Goal: Answer question/provide support

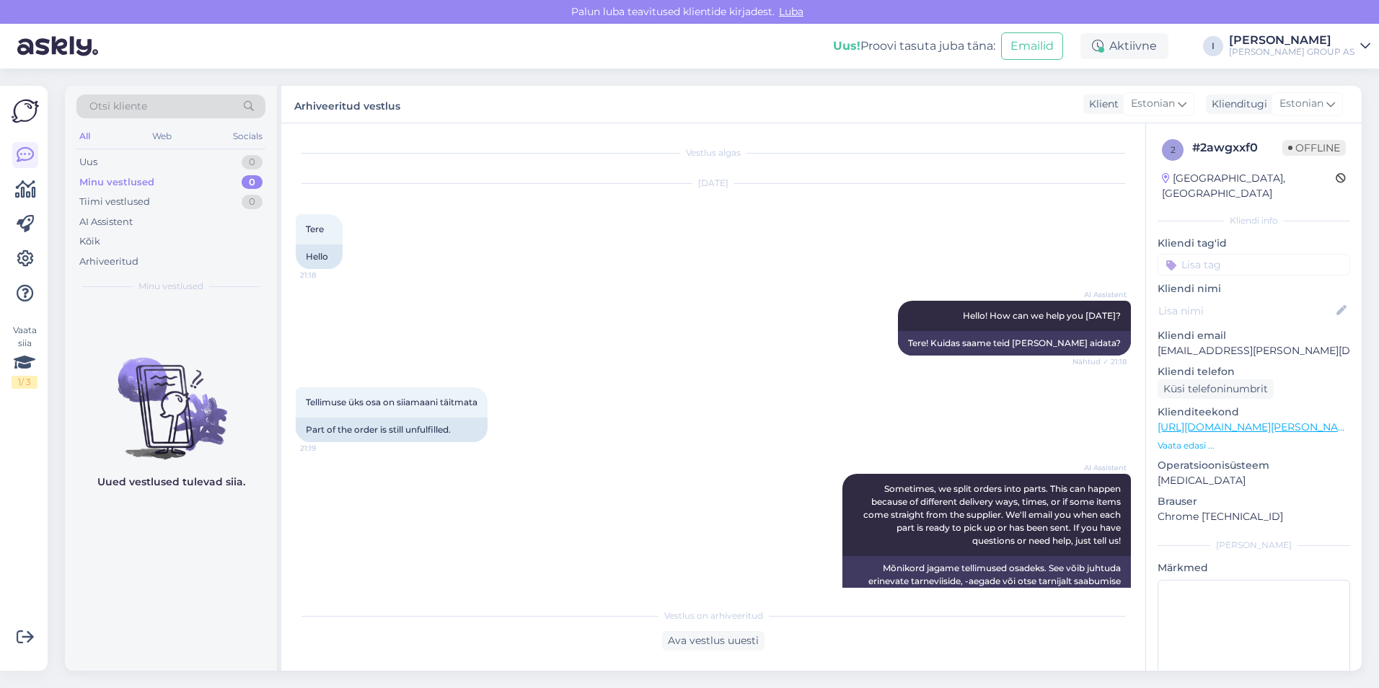
scroll to position [386, 0]
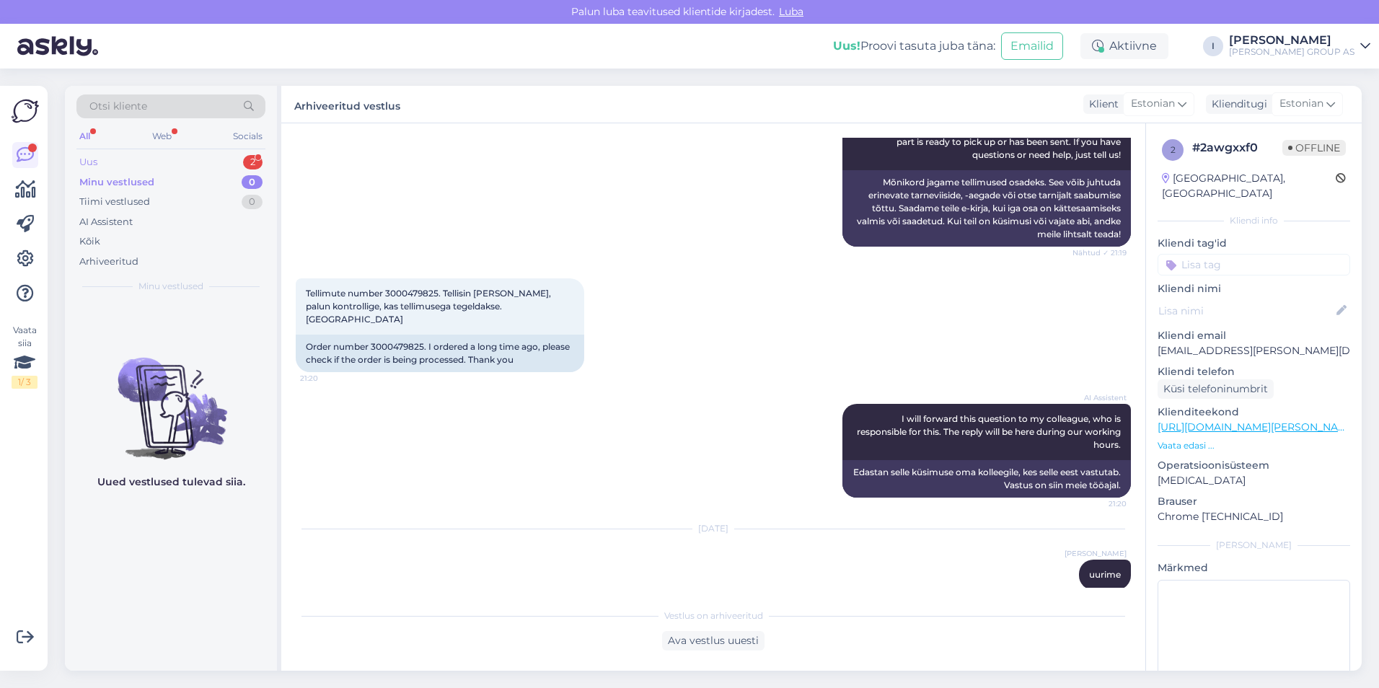
click at [198, 156] on div "Uus 2" at bounding box center [170, 162] width 189 height 20
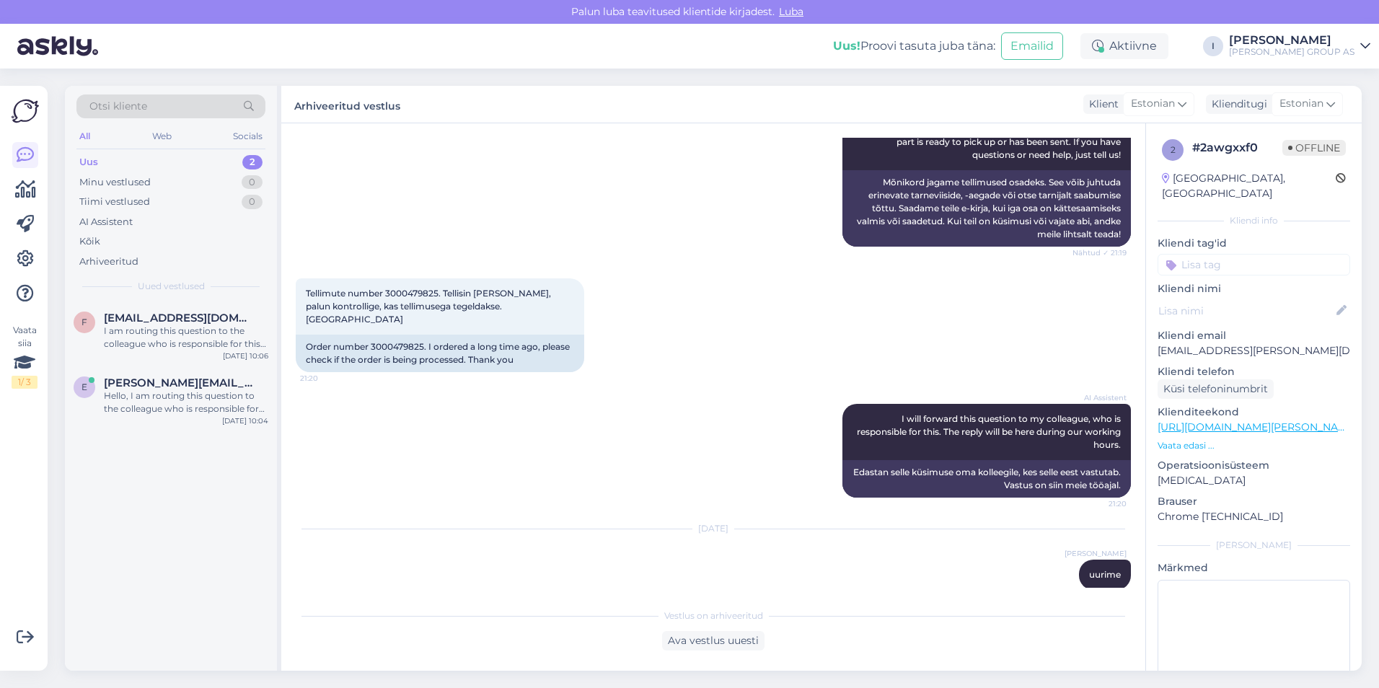
click at [195, 335] on div "I am routing this question to the colleague who is responsible for this topic. …" at bounding box center [186, 338] width 164 height 26
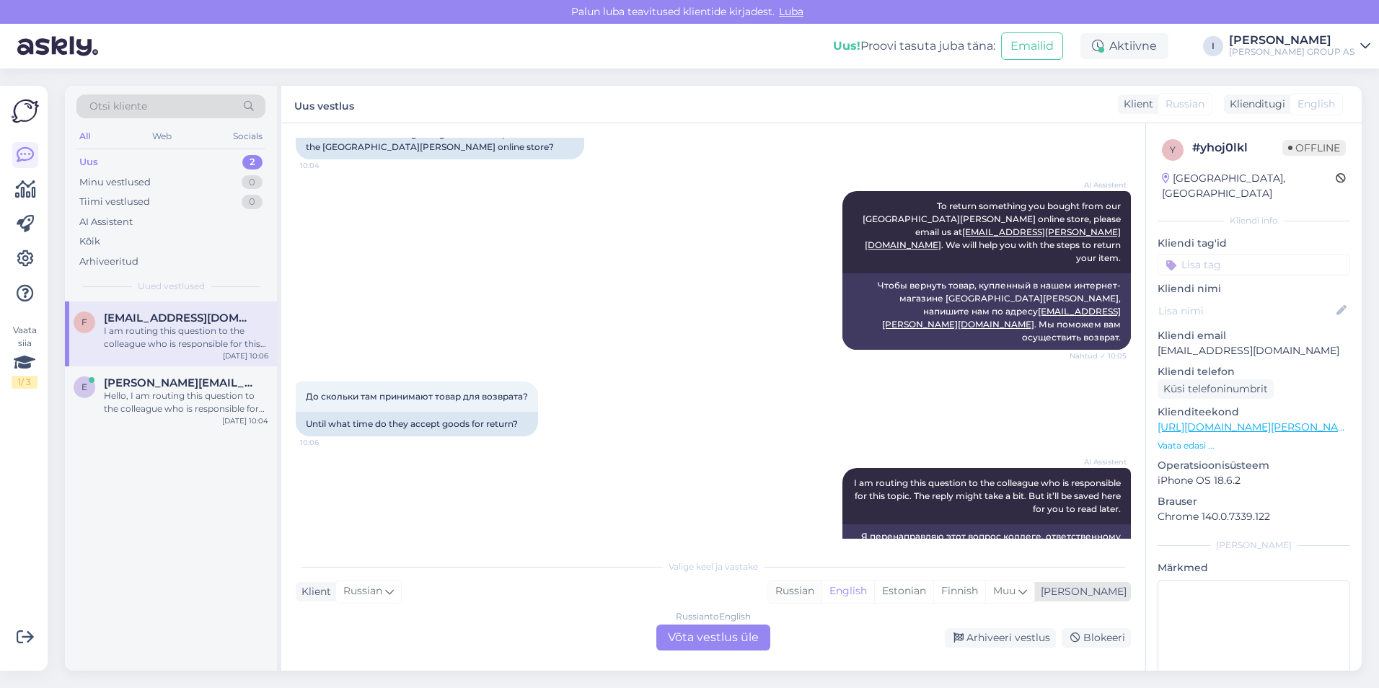
click at [822, 592] on div "Russian" at bounding box center [794, 592] width 53 height 22
click at [744, 633] on div "Russian to Russian Võta vestlus üle" at bounding box center [713, 638] width 114 height 26
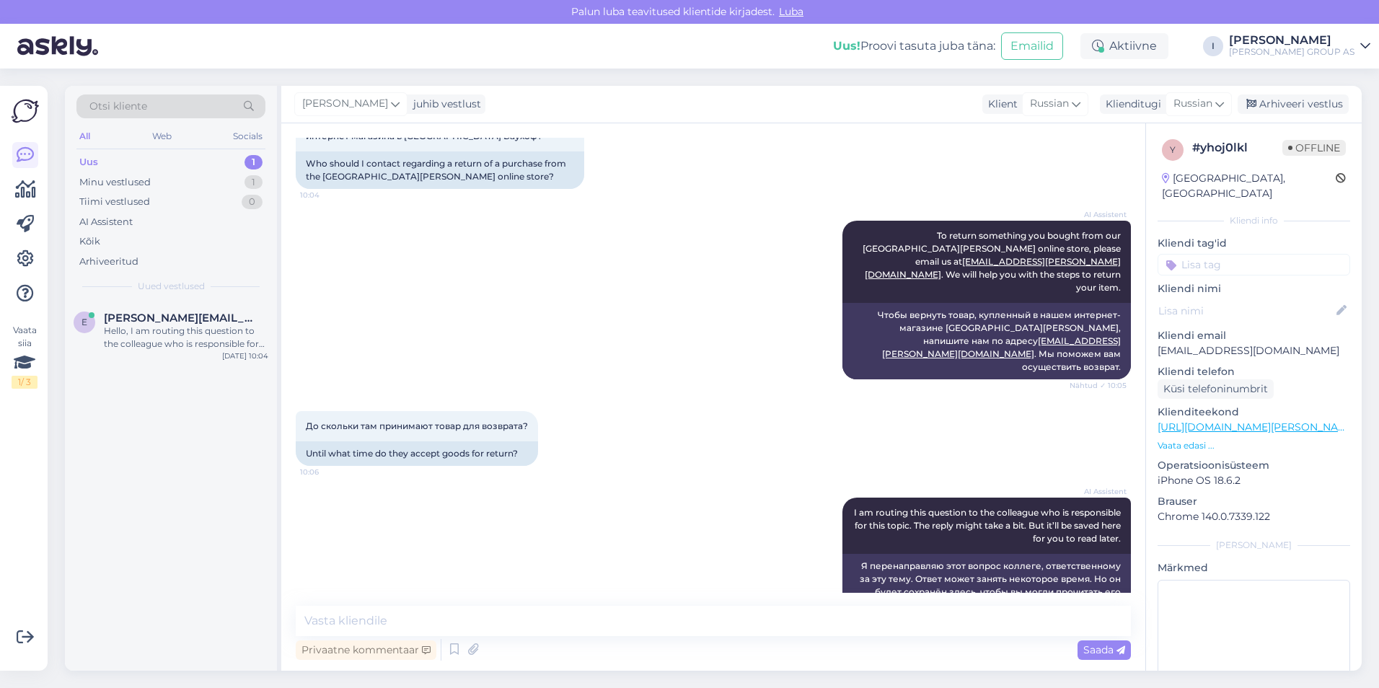
scroll to position [107, 0]
click at [622, 625] on textarea at bounding box center [713, 621] width 835 height 30
type textarea "н"
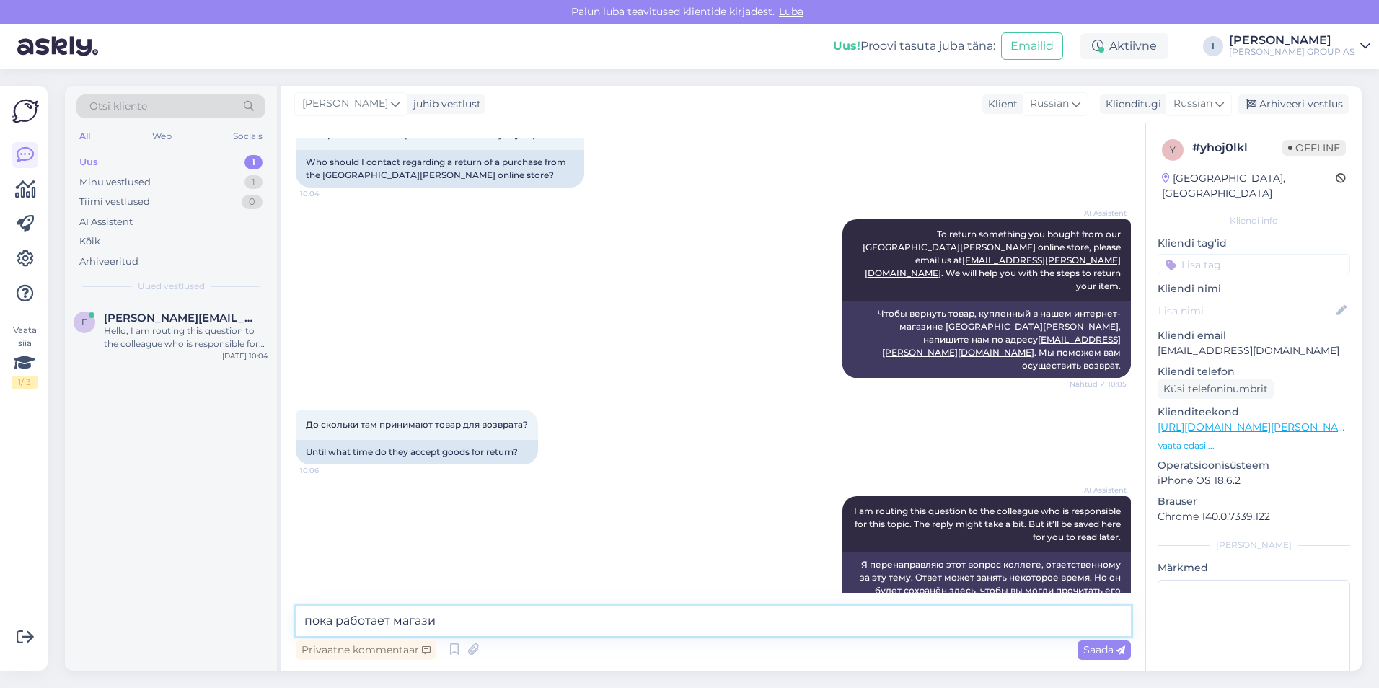
type textarea "пока работает магазин"
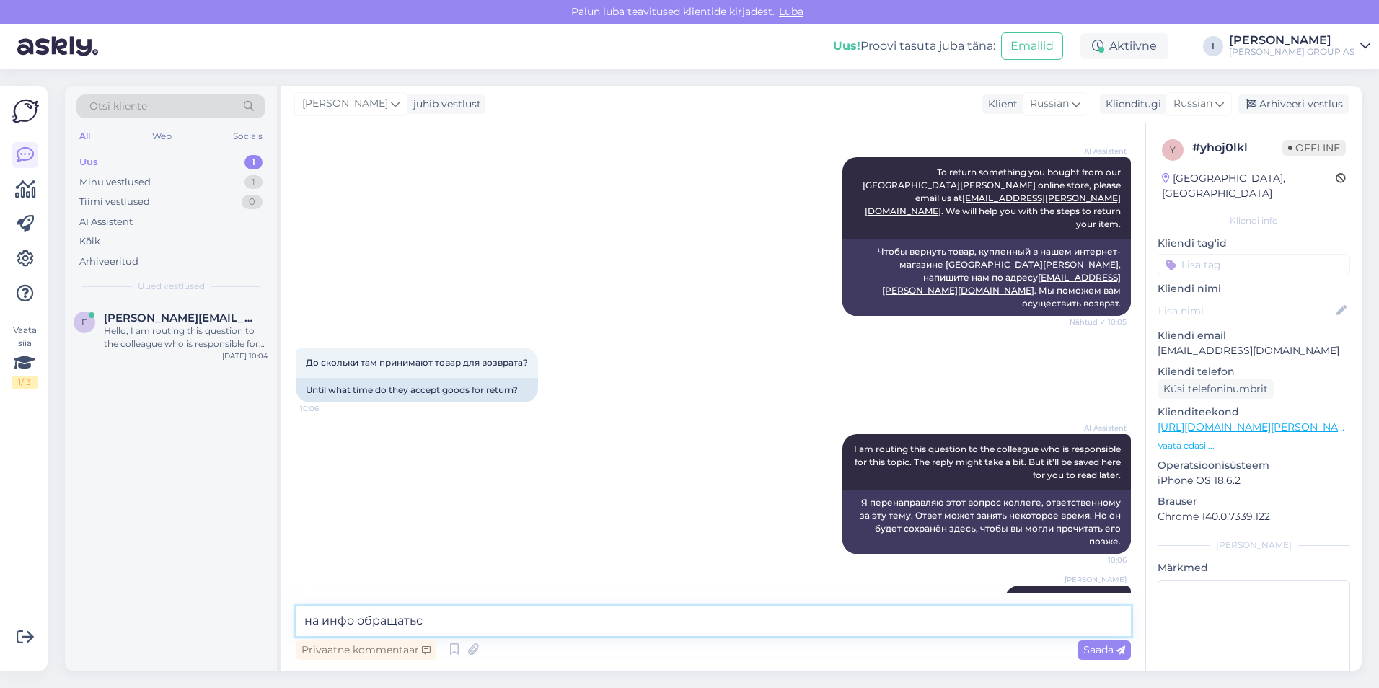
type textarea "на инфо обращаться"
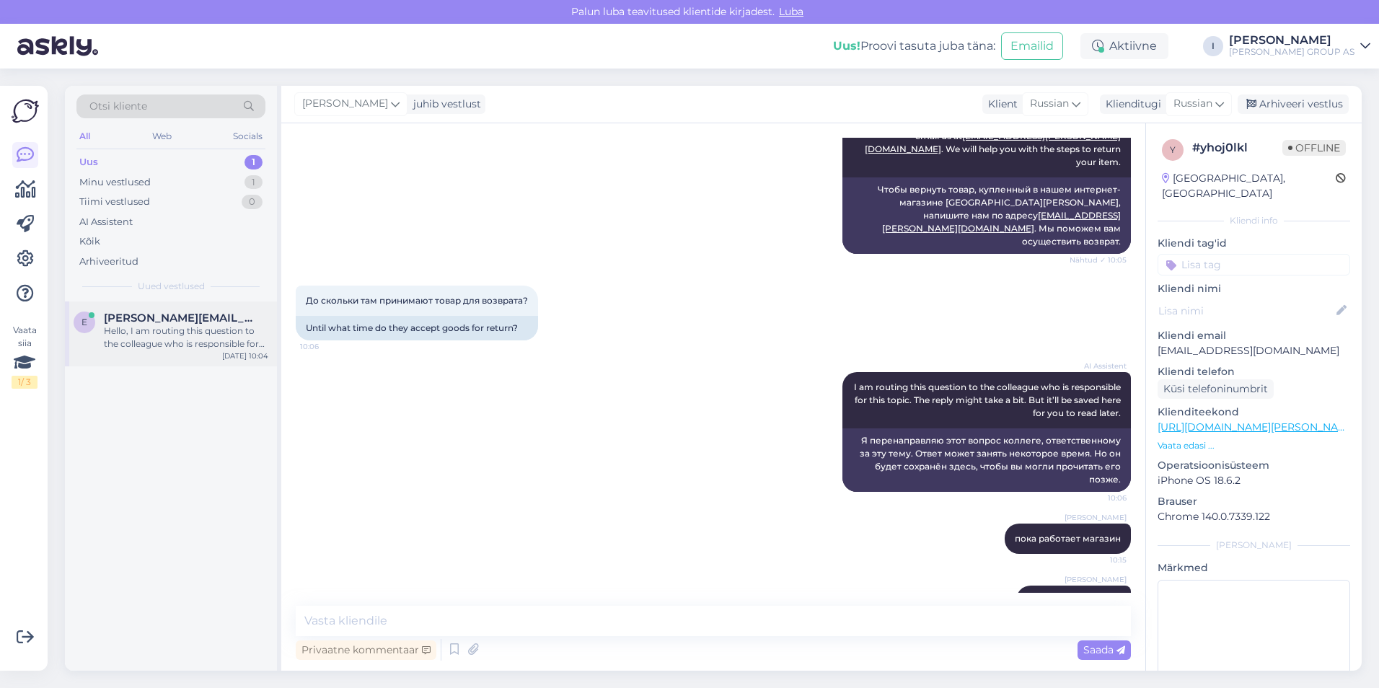
click at [162, 322] on span "[PERSON_NAME][EMAIL_ADDRESS][DOMAIN_NAME]" at bounding box center [179, 318] width 150 height 13
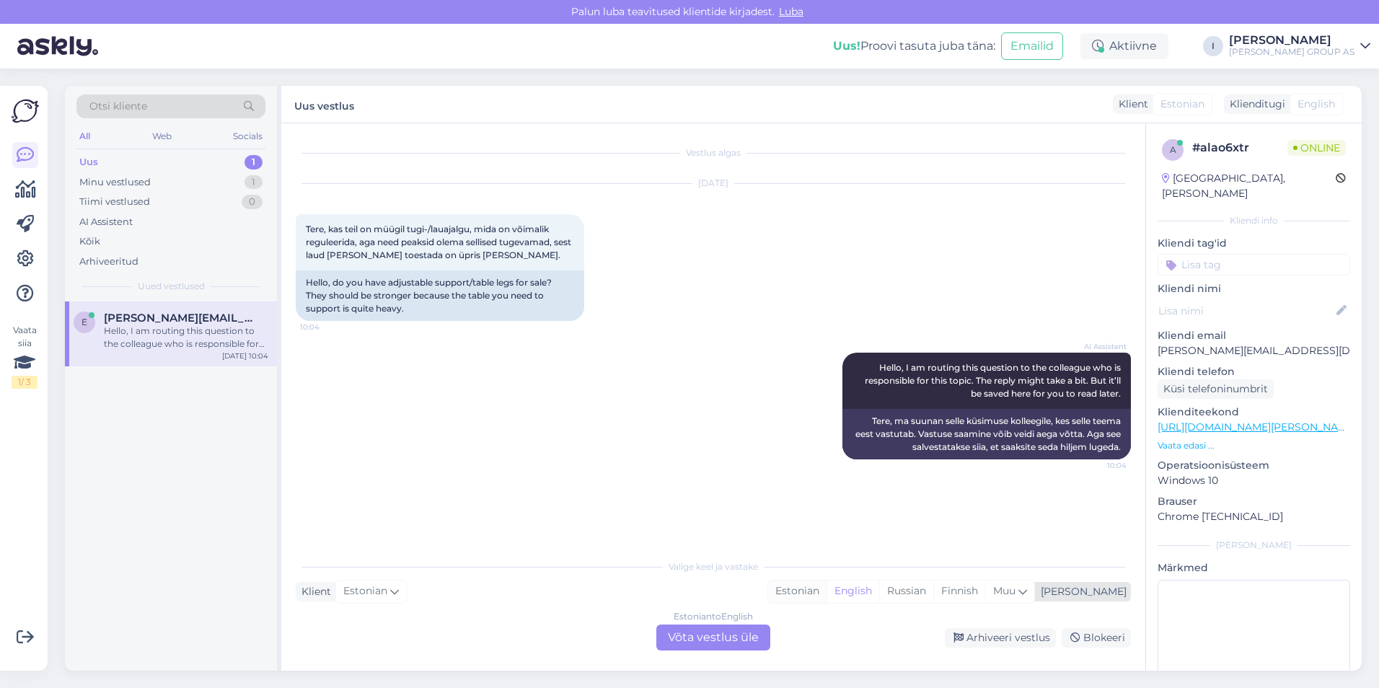
click at [827, 591] on div "Estonian" at bounding box center [797, 592] width 58 height 22
click at [733, 643] on div "Estonian to Estonian Võta vestlus üle" at bounding box center [713, 638] width 114 height 26
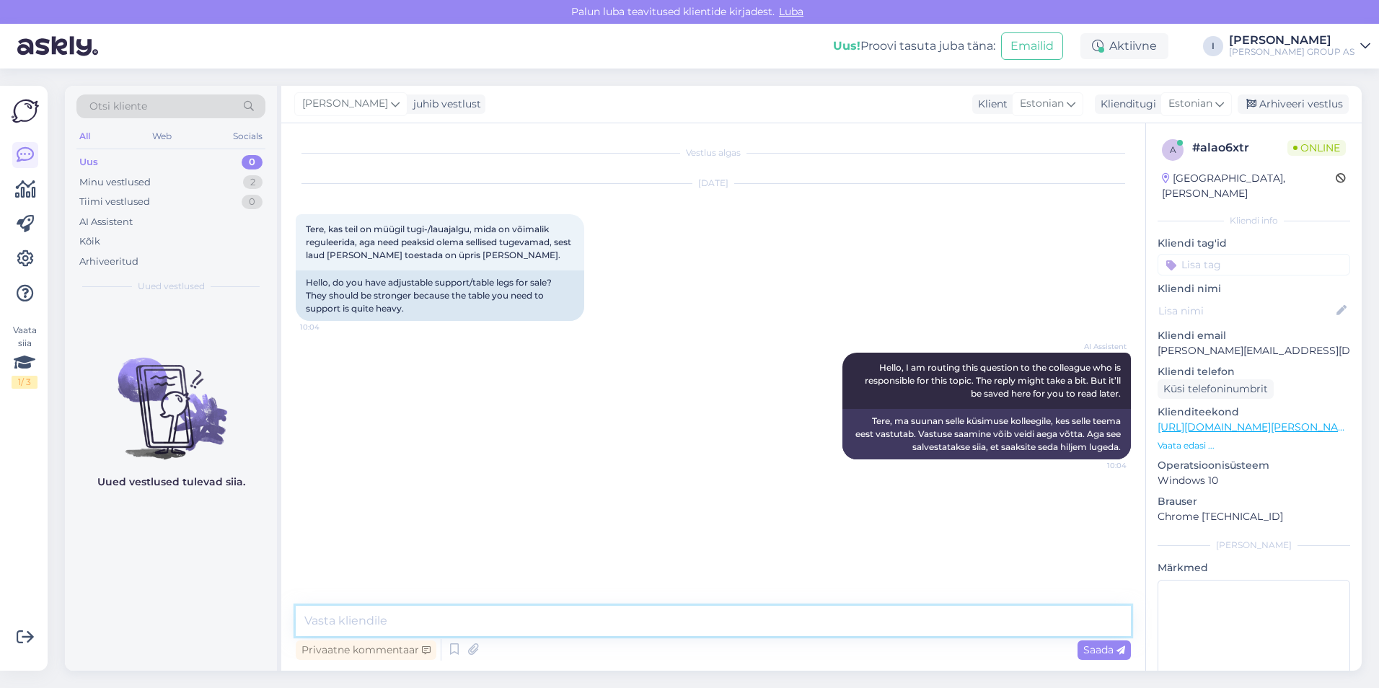
click at [647, 622] on textarea at bounding box center [713, 621] width 835 height 30
type textarea "ei [PERSON_NAME]"
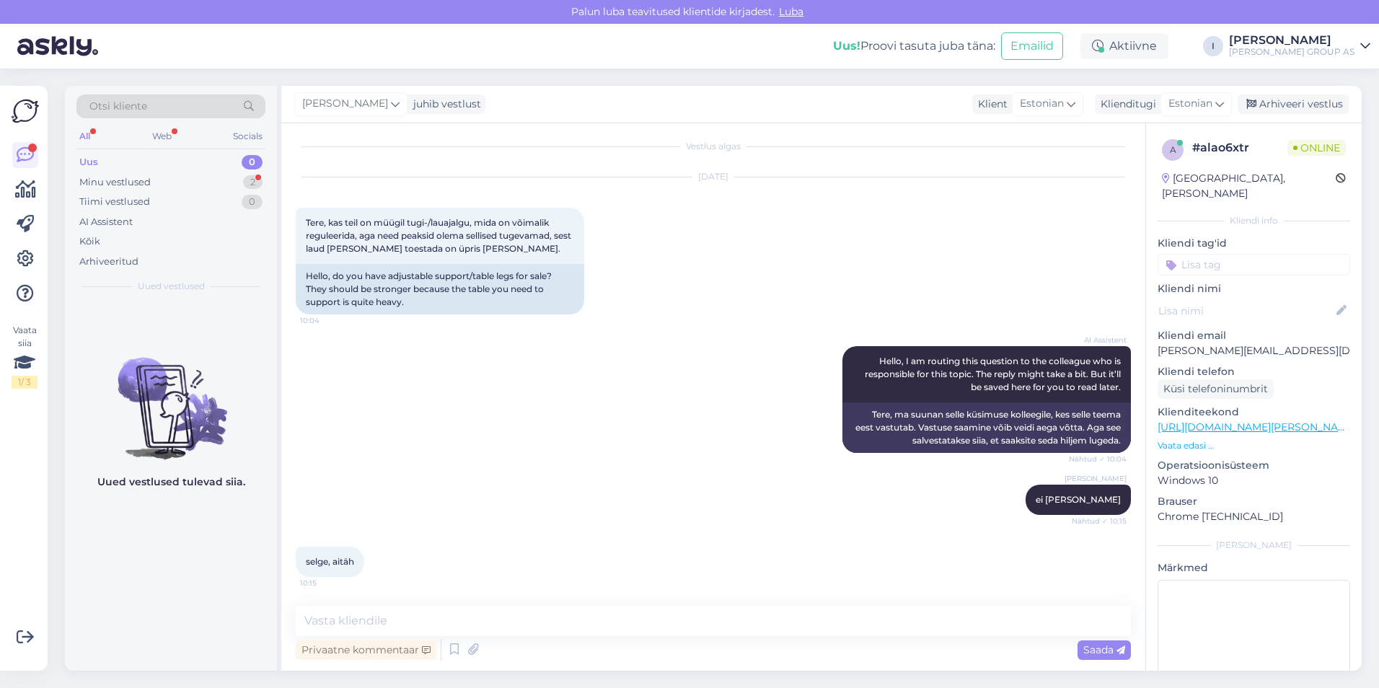
click at [1283, 94] on div "[PERSON_NAME] juhib vestlust Klient [DEMOGRAPHIC_DATA] Klienditugi [DEMOGRAPHIC…" at bounding box center [821, 105] width 1081 height 38
click at [1285, 99] on div "Arhiveeri vestlus" at bounding box center [1293, 103] width 111 height 19
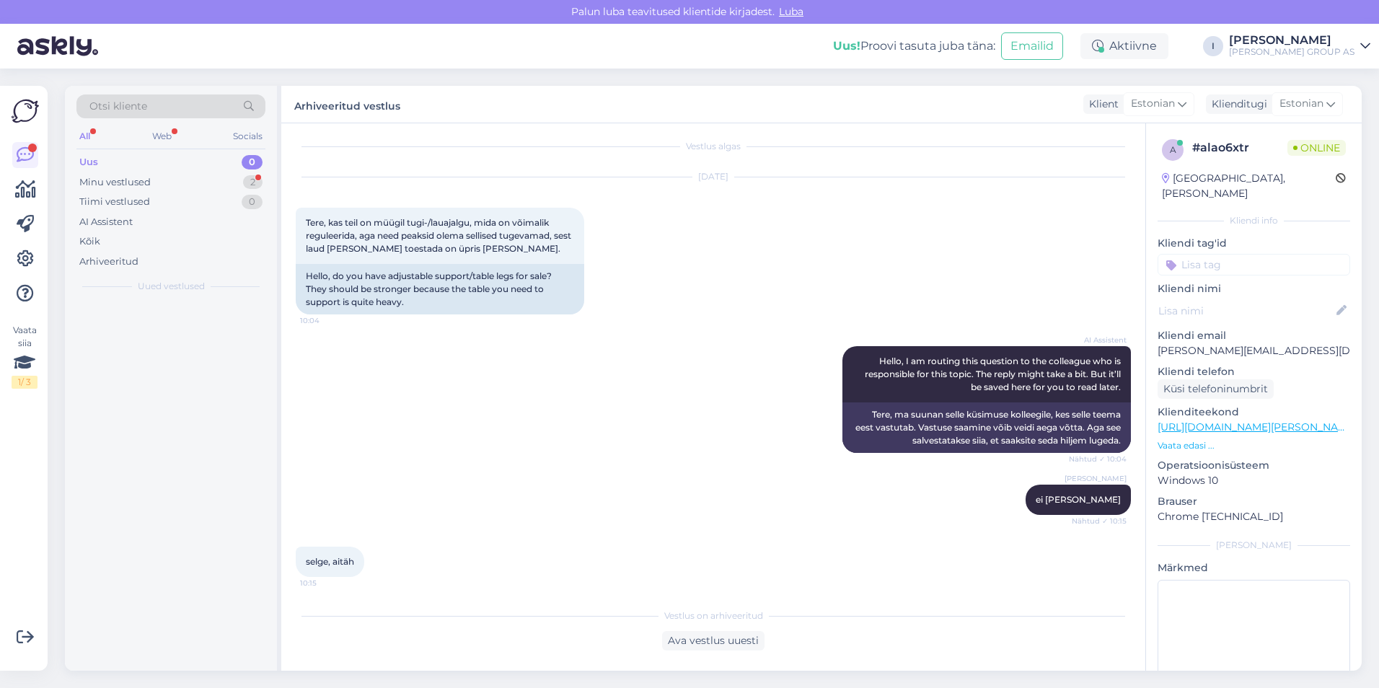
scroll to position [12, 0]
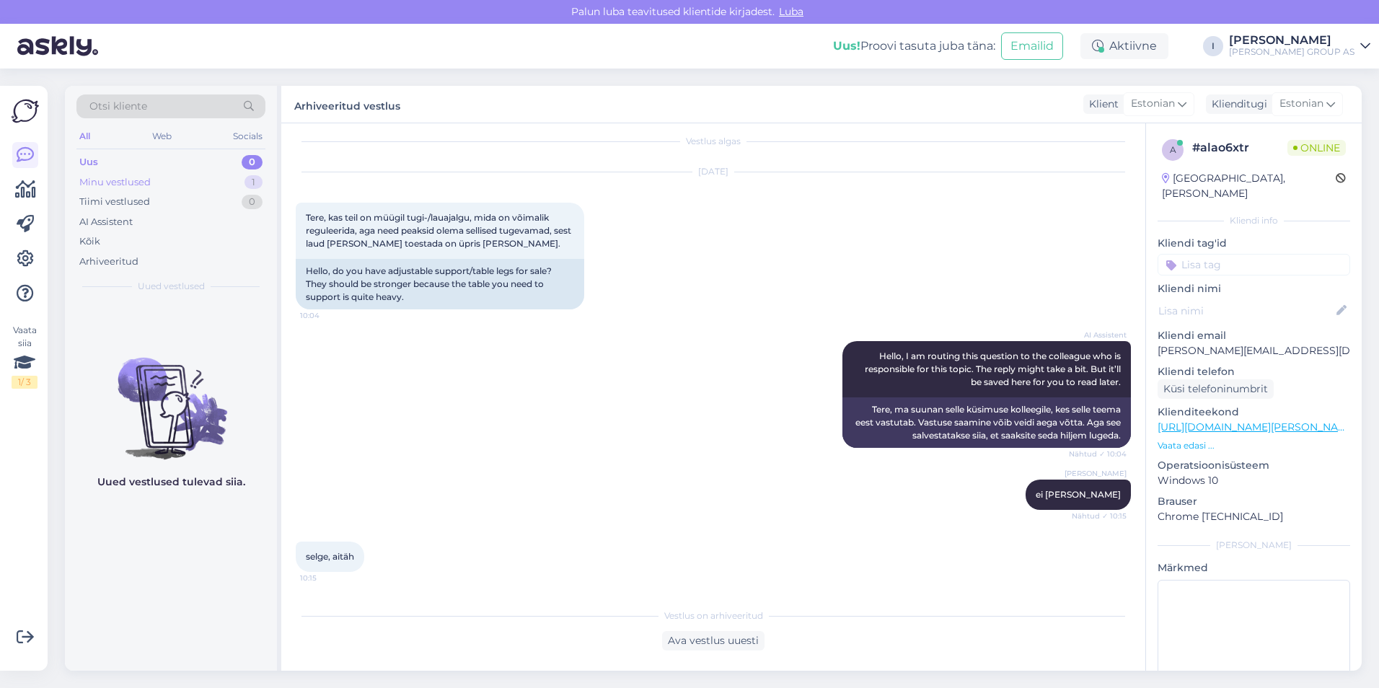
click at [201, 176] on div "Minu vestlused 1" at bounding box center [170, 182] width 189 height 20
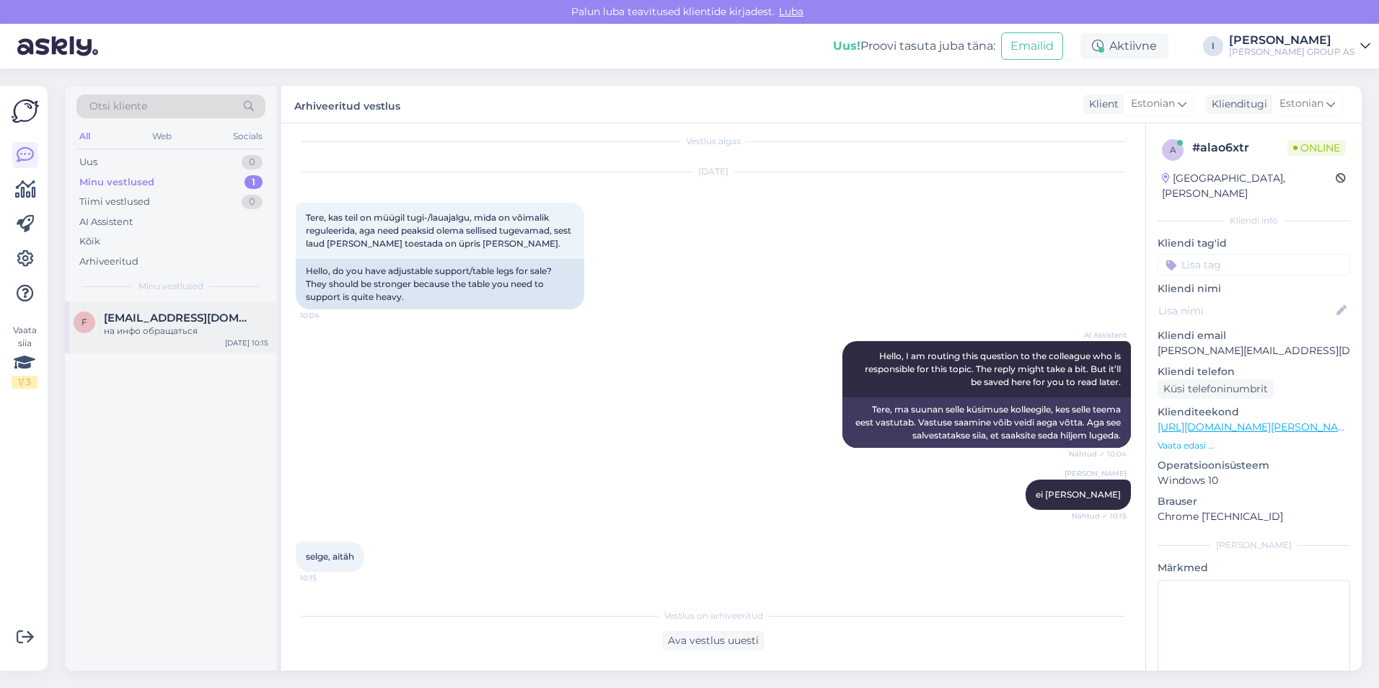
click at [170, 321] on span "[EMAIL_ADDRESS][DOMAIN_NAME]" at bounding box center [179, 318] width 150 height 13
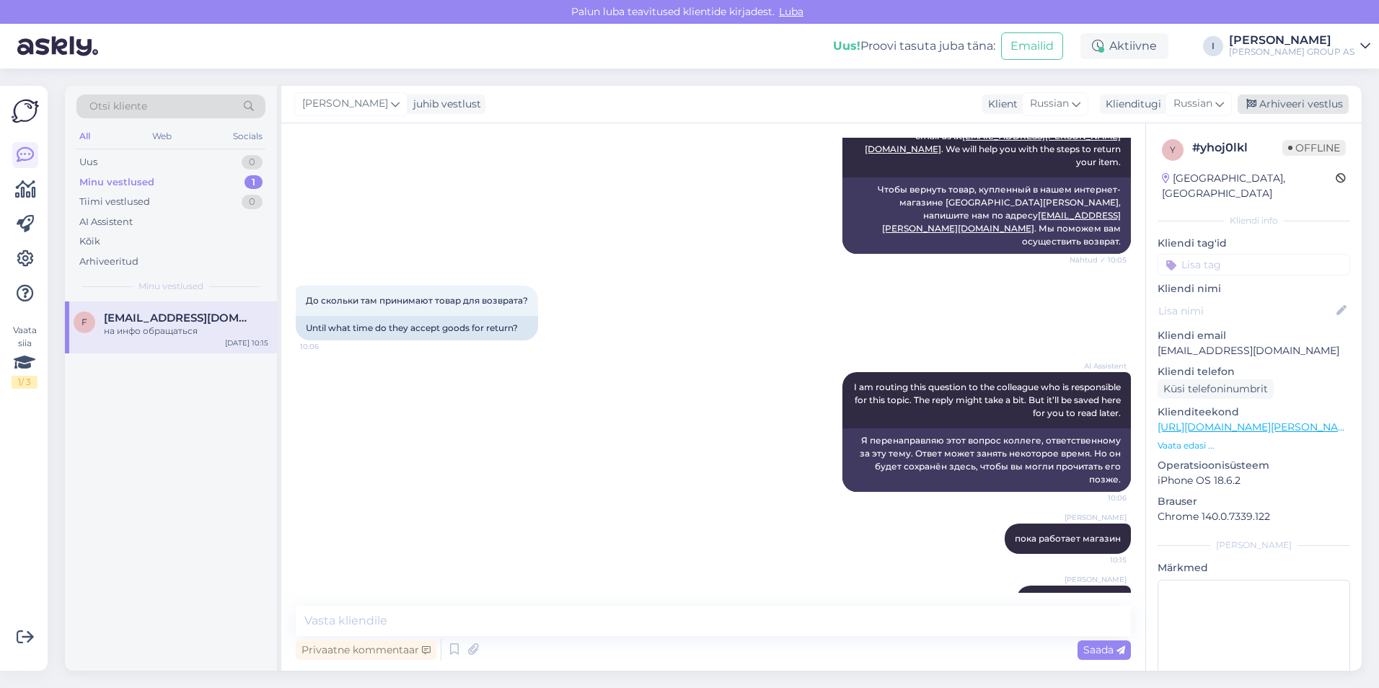
click at [1283, 101] on div "Arhiveeri vestlus" at bounding box center [1293, 103] width 111 height 19
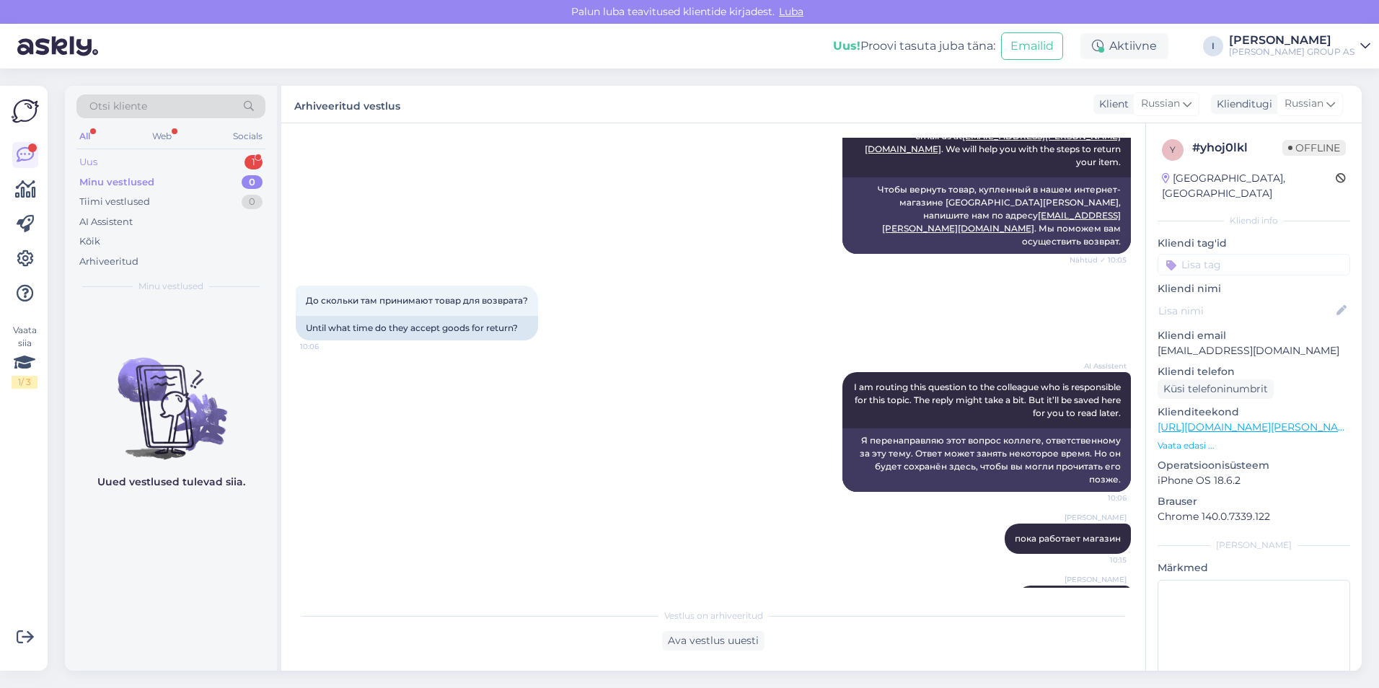
click at [151, 162] on div "Uus 1" at bounding box center [170, 162] width 189 height 20
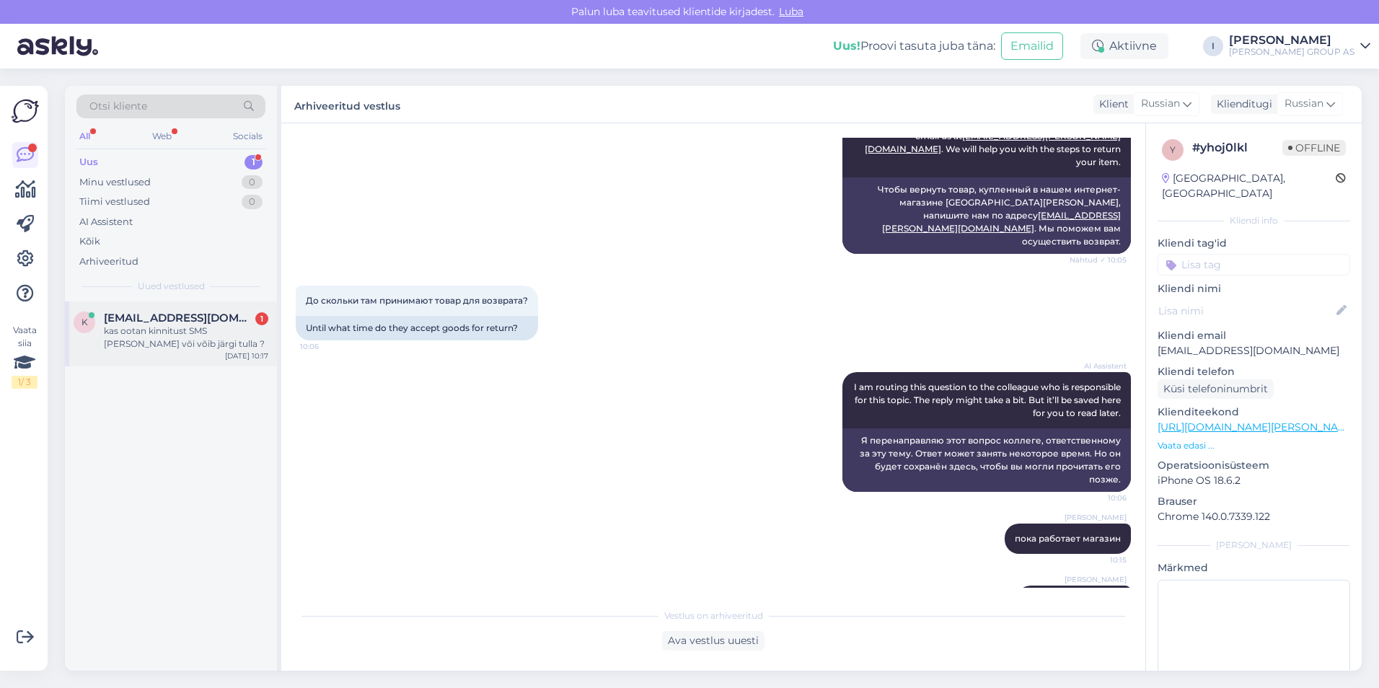
click at [181, 340] on div "kas ootan kinnitust SMS [PERSON_NAME] või võib järgi tulla ?" at bounding box center [186, 338] width 164 height 26
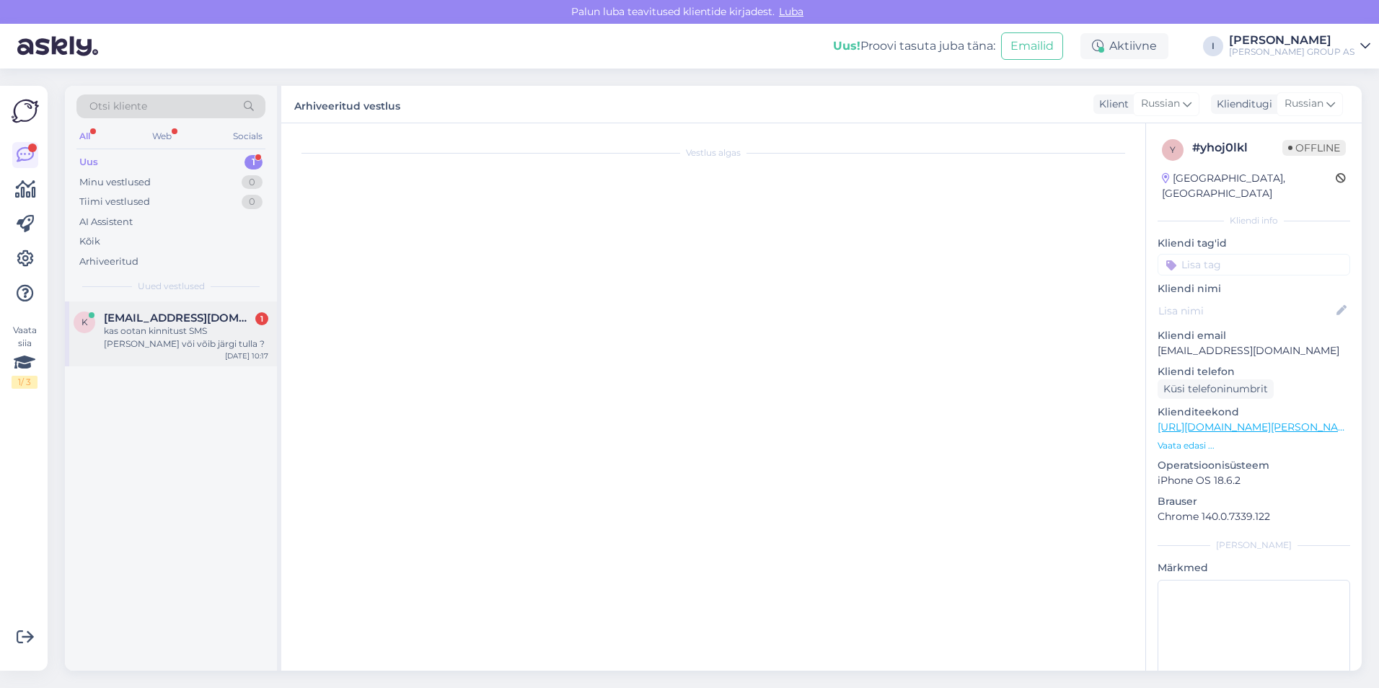
scroll to position [0, 0]
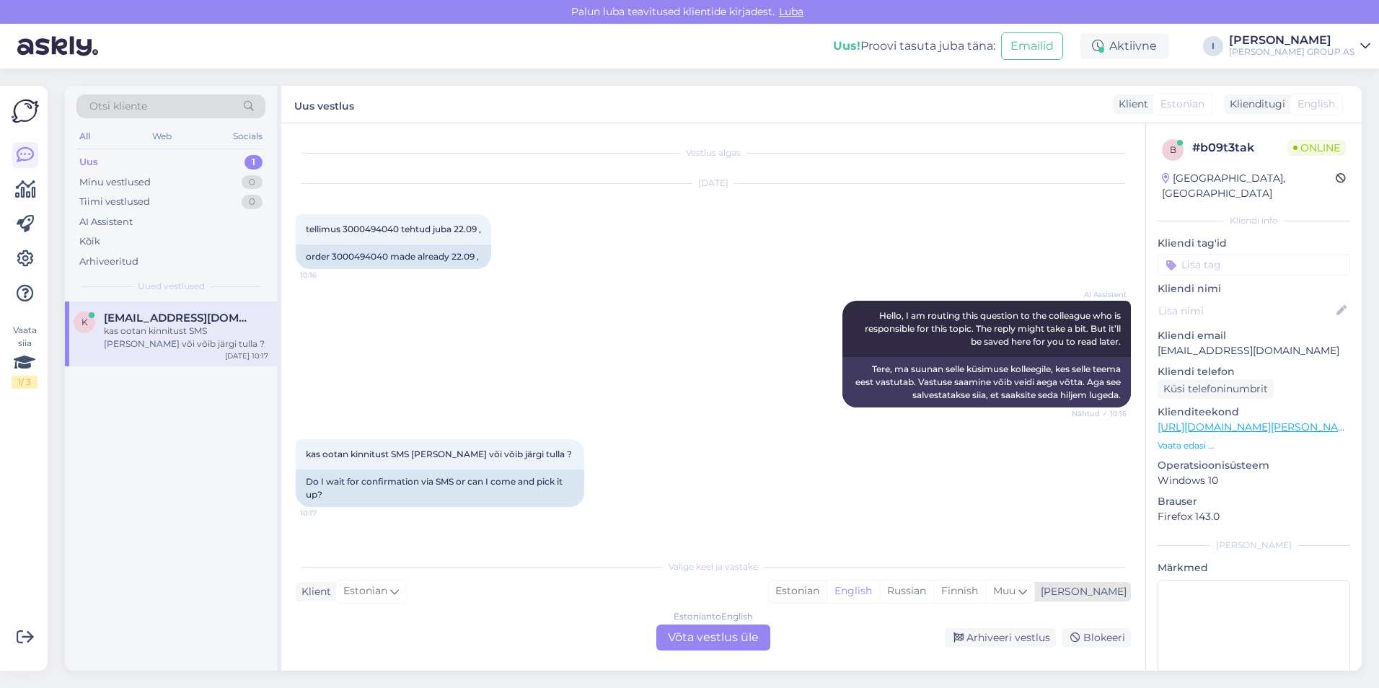
click at [827, 594] on div "Estonian" at bounding box center [797, 592] width 58 height 22
click at [722, 640] on div "Estonian to Estonian Võta vestlus üle" at bounding box center [713, 638] width 114 height 26
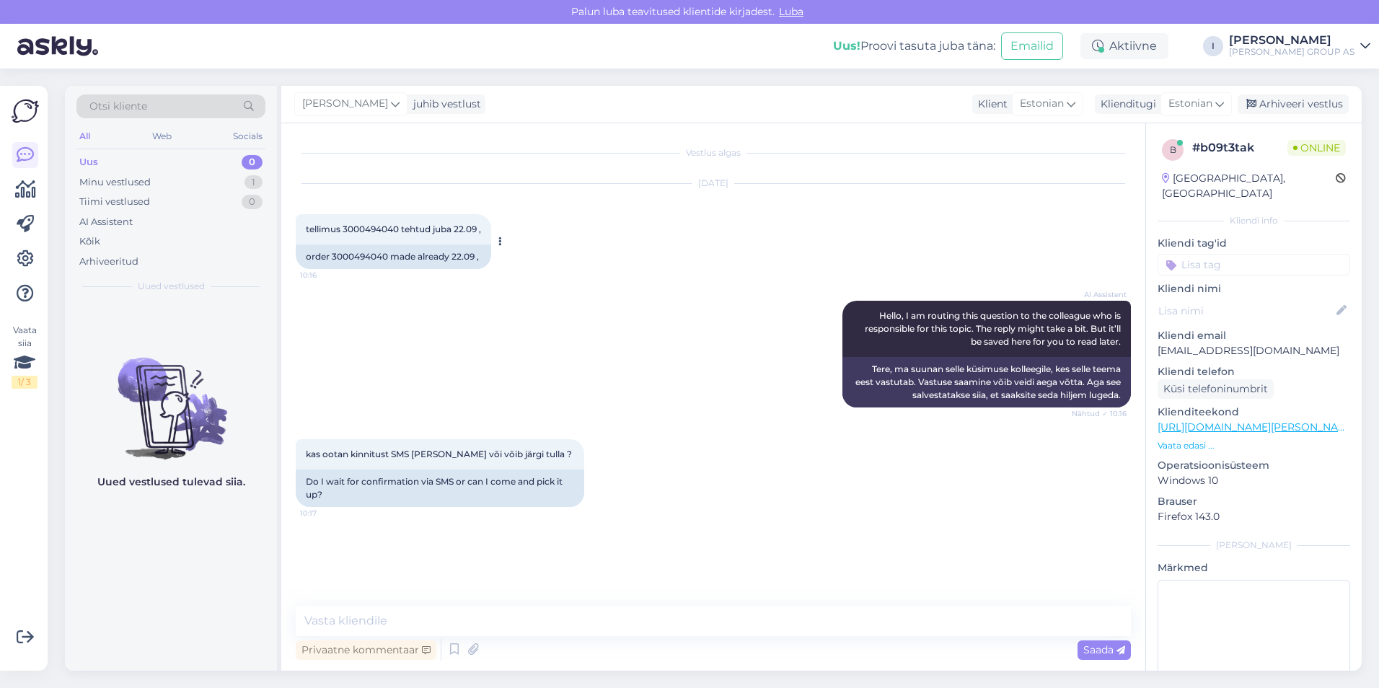
click at [369, 228] on span "tellimus 3000494040 tehtud juba 22.09 ," at bounding box center [393, 229] width 175 height 11
copy span "3000494040"
click at [614, 610] on textarea at bounding box center [713, 621] width 835 height 30
type textarea "saate järgi tulla"
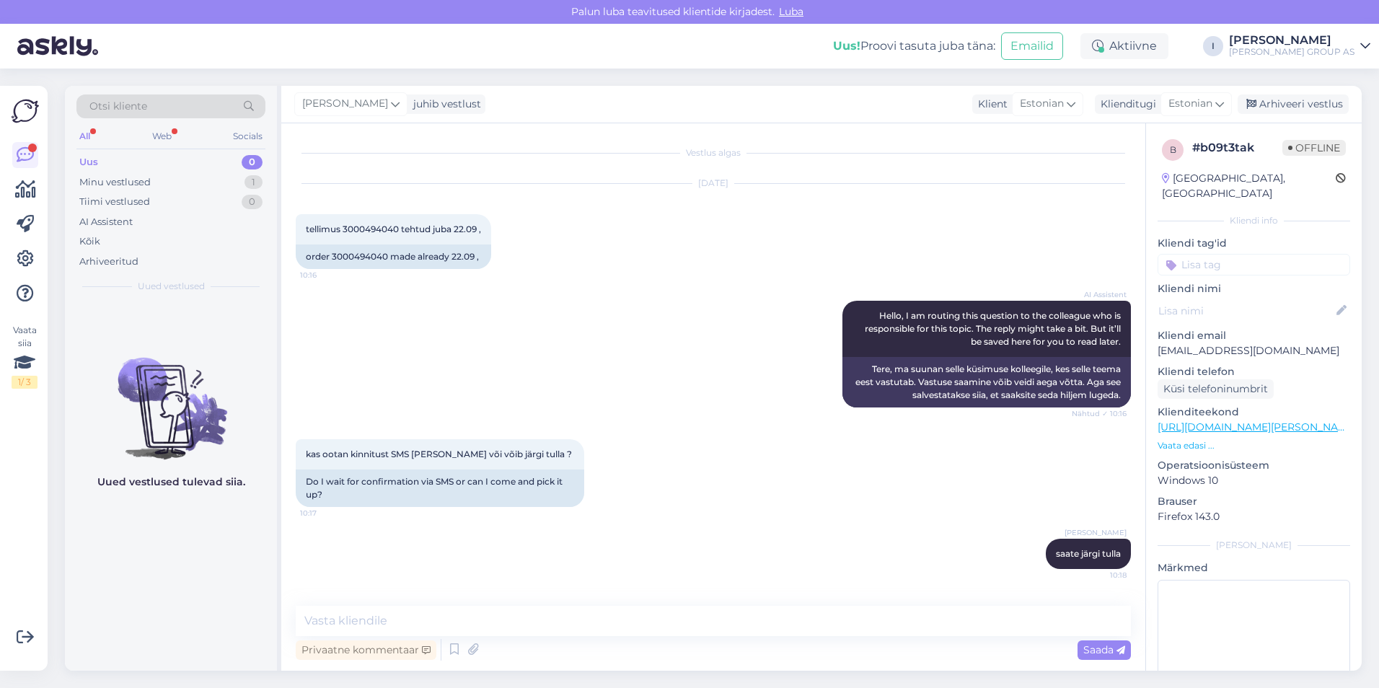
click at [166, 153] on div "Uus 0" at bounding box center [170, 162] width 189 height 20
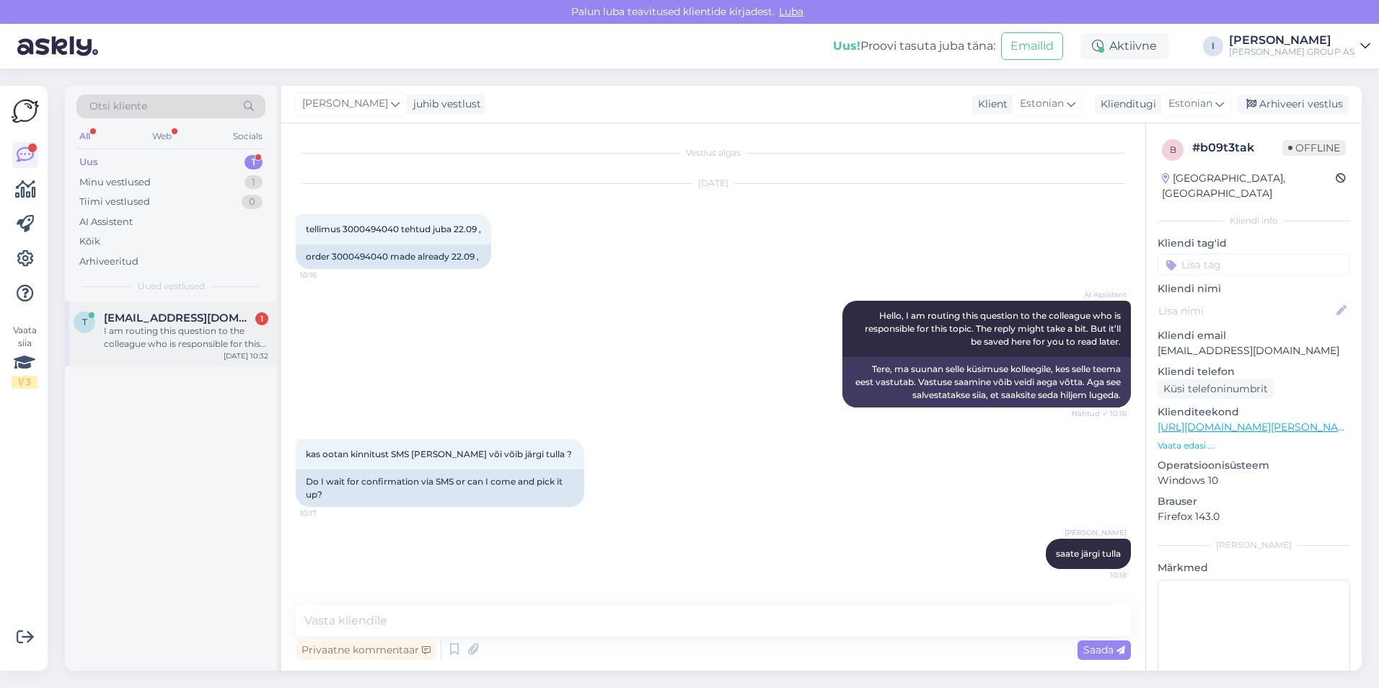
click at [193, 322] on span "[EMAIL_ADDRESS][DOMAIN_NAME]" at bounding box center [179, 318] width 150 height 13
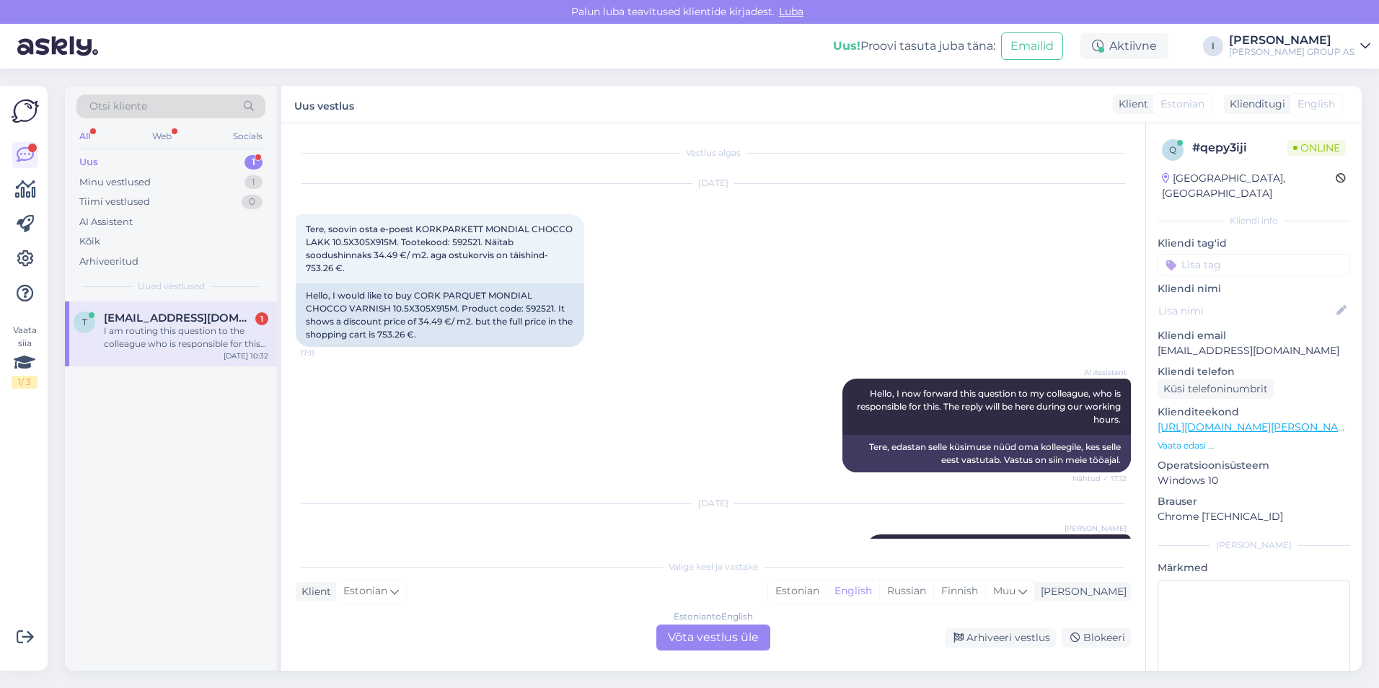
scroll to position [345, 0]
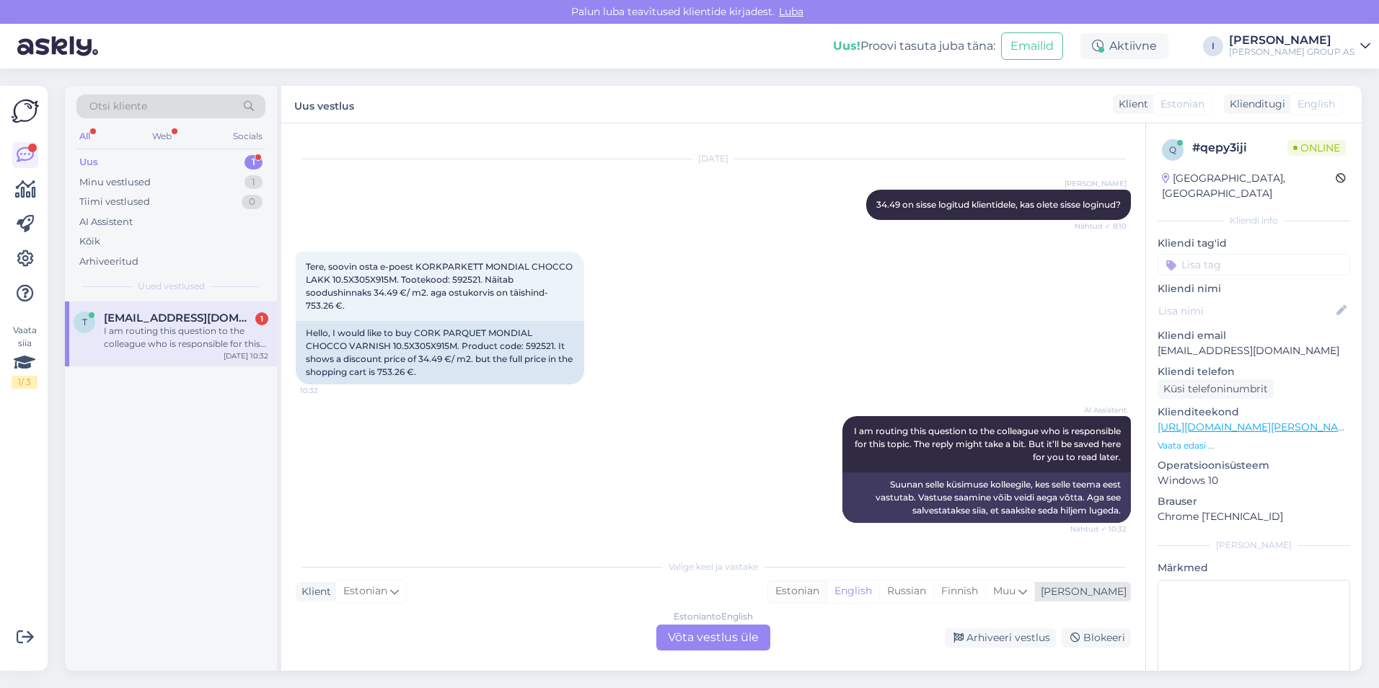
click at [827, 590] on div "Estonian" at bounding box center [797, 592] width 58 height 22
click at [713, 638] on div "Estonian to Estonian Võta vestlus üle" at bounding box center [713, 638] width 114 height 26
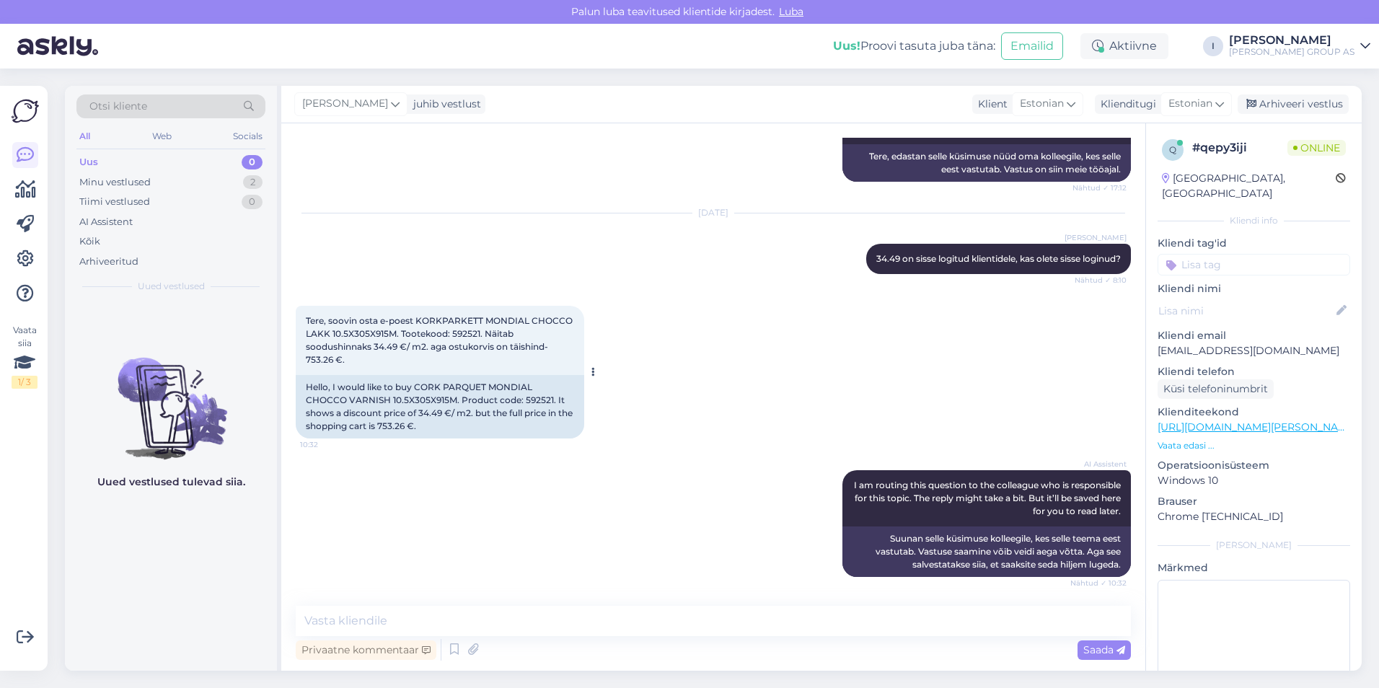
click at [472, 335] on span "Tere, soovin osta e-poest KORKPARKETT MONDIAL CHOCCO LAKK 10.5X305X915M. Tootek…" at bounding box center [440, 340] width 269 height 50
click at [472, 334] on span "Tere, soovin osta e-poest KORKPARKETT MONDIAL CHOCCO LAKK 10.5X305X915M. Tootek…" at bounding box center [440, 340] width 269 height 50
copy span "592521"
click at [463, 607] on textarea at bounding box center [713, 621] width 835 height 30
paste textarea "3"
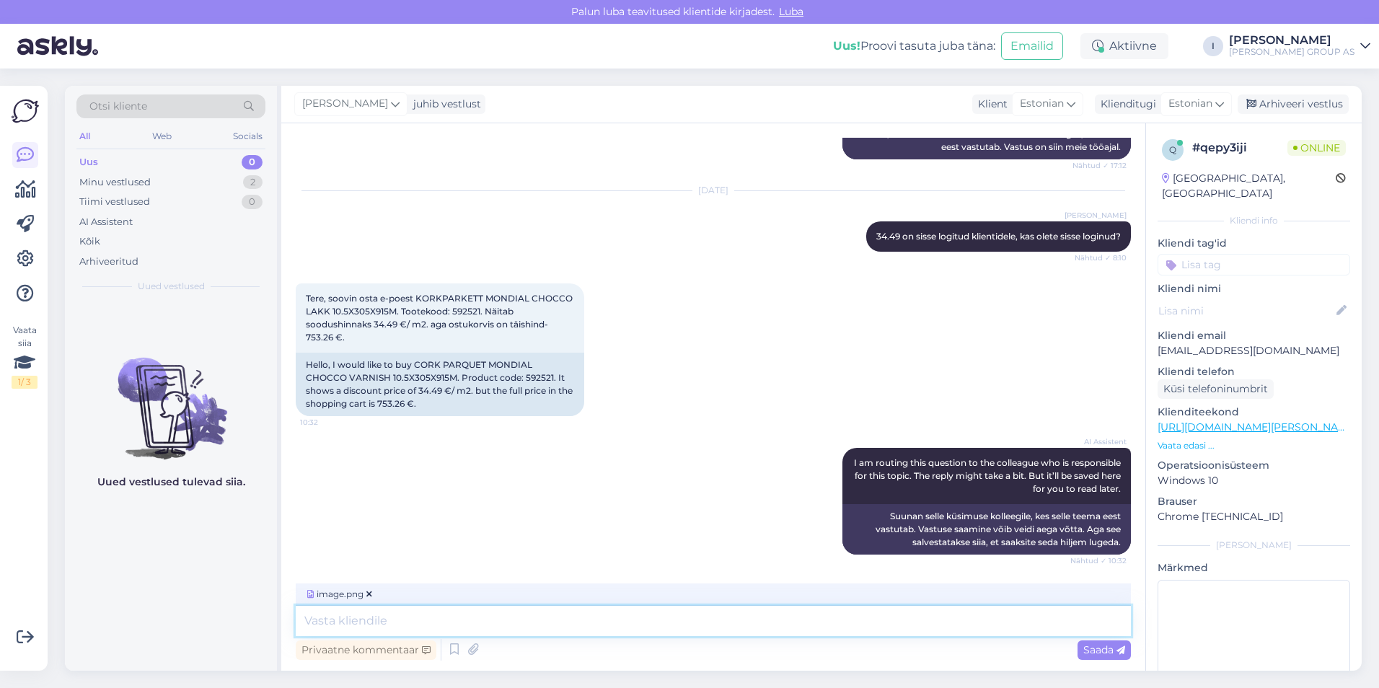
scroll to position [382, 0]
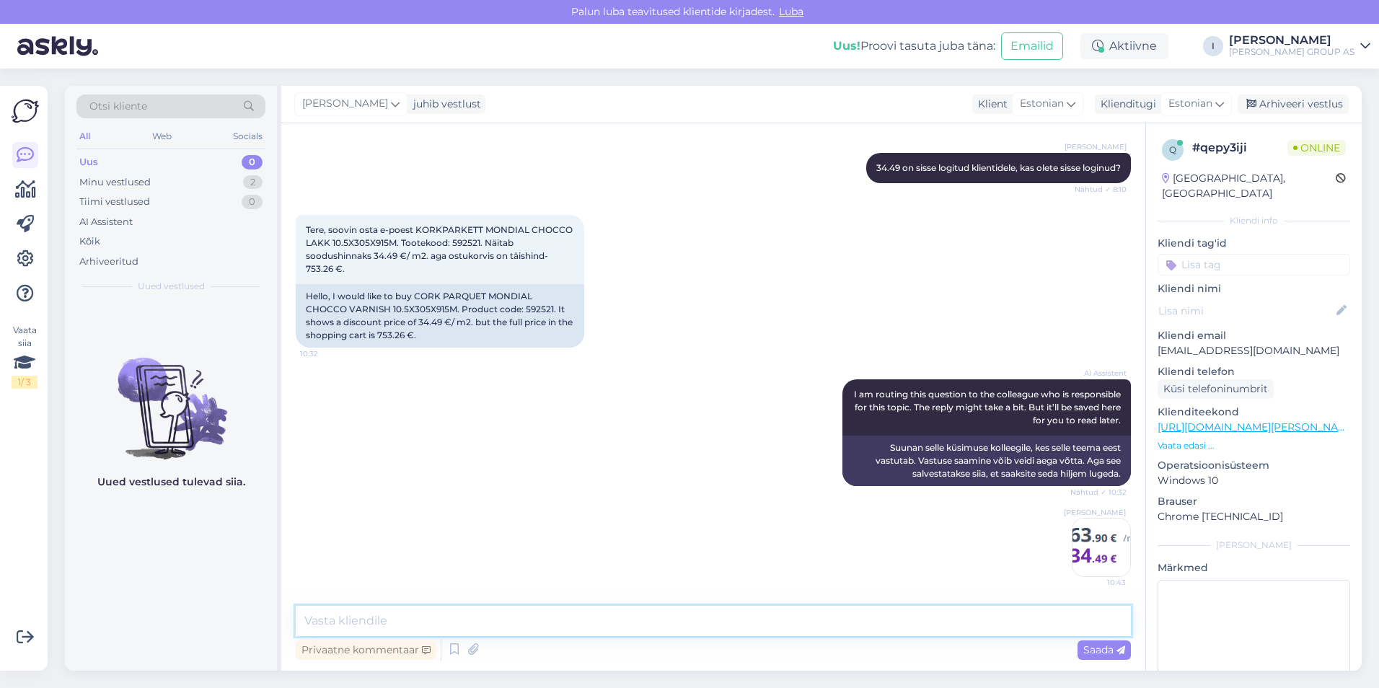
click at [478, 620] on textarea at bounding box center [713, 621] width 835 height 30
type textarea "34,49 on sisselogitud klientidele"
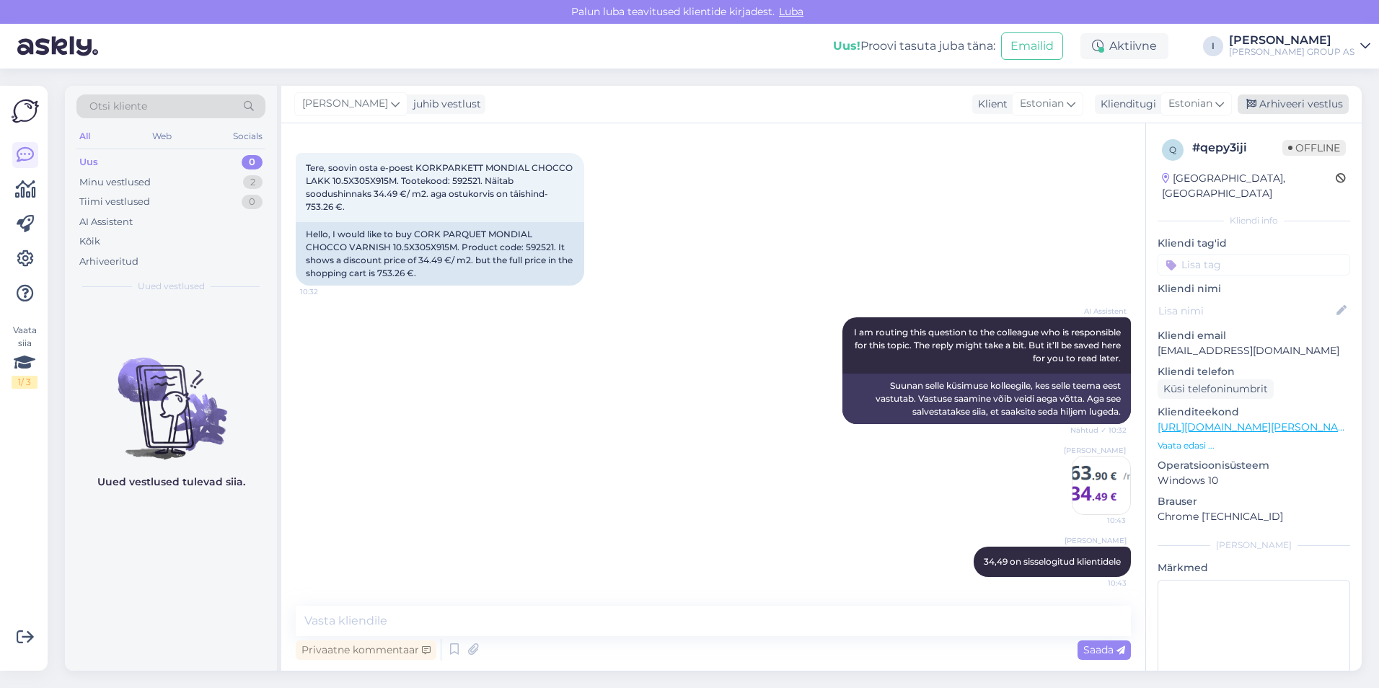
click at [1281, 95] on div "Arhiveeri vestlus" at bounding box center [1293, 103] width 111 height 19
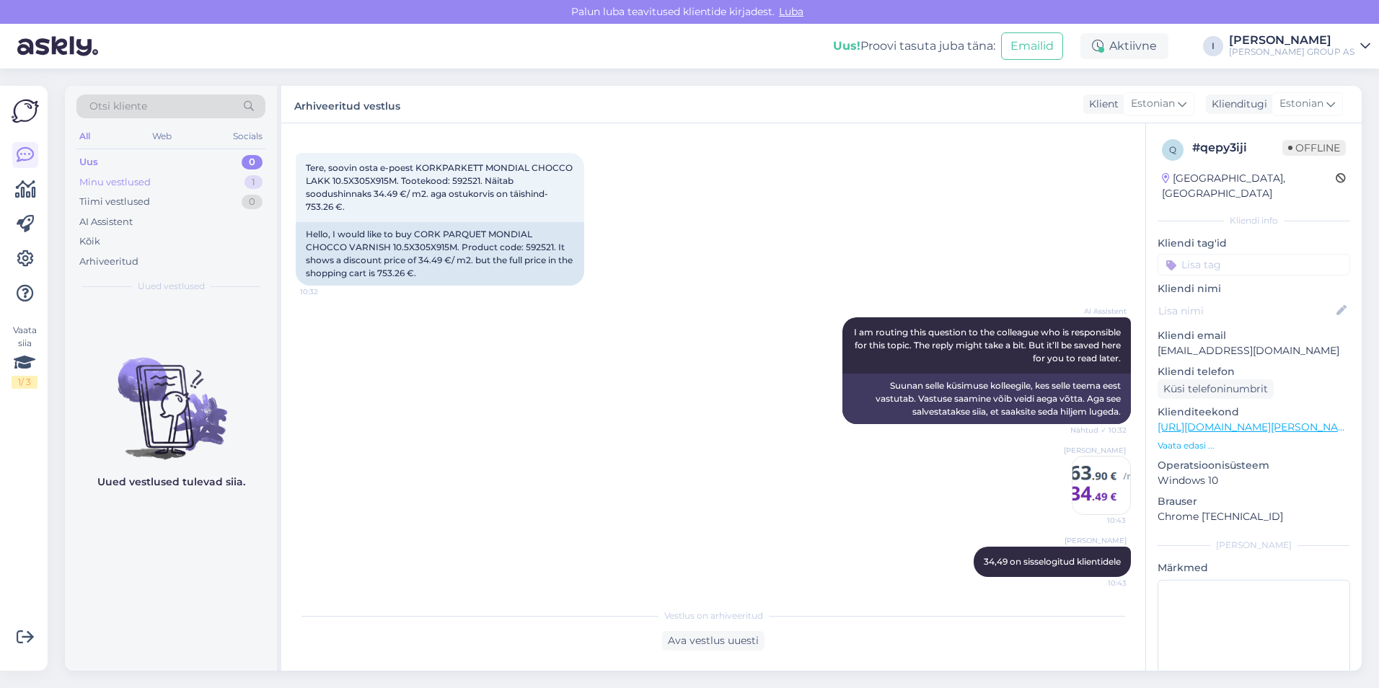
click at [185, 184] on div "Minu vestlused 1" at bounding box center [170, 182] width 189 height 20
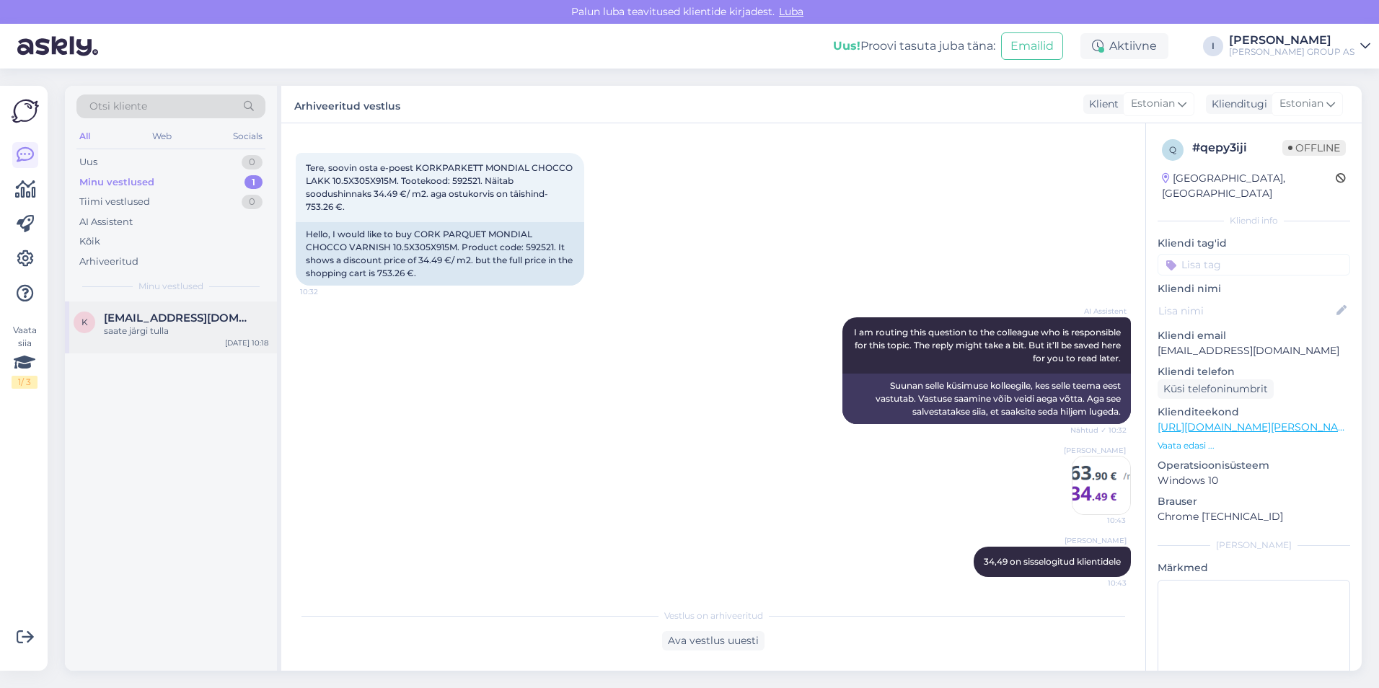
click at [183, 343] on div "k [EMAIL_ADDRESS][DOMAIN_NAME] saate järgi tulla [DATE] 10:18" at bounding box center [171, 328] width 212 height 52
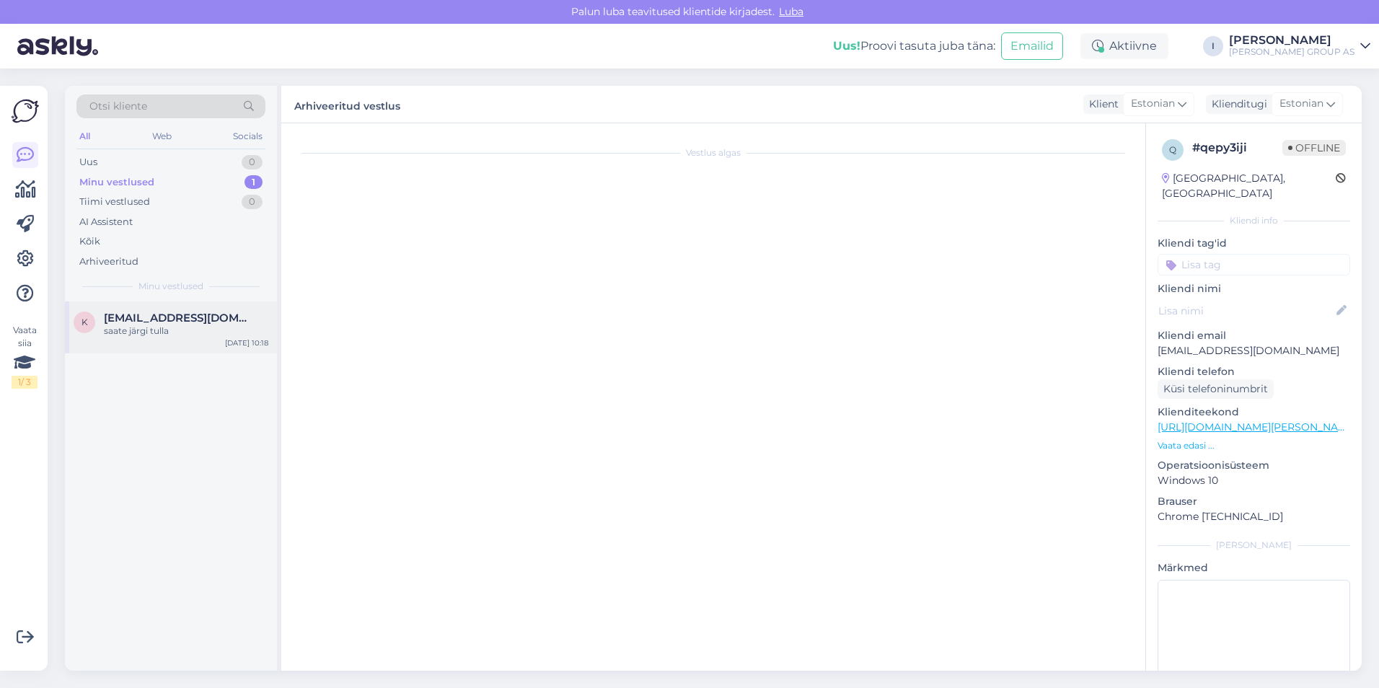
scroll to position [0, 0]
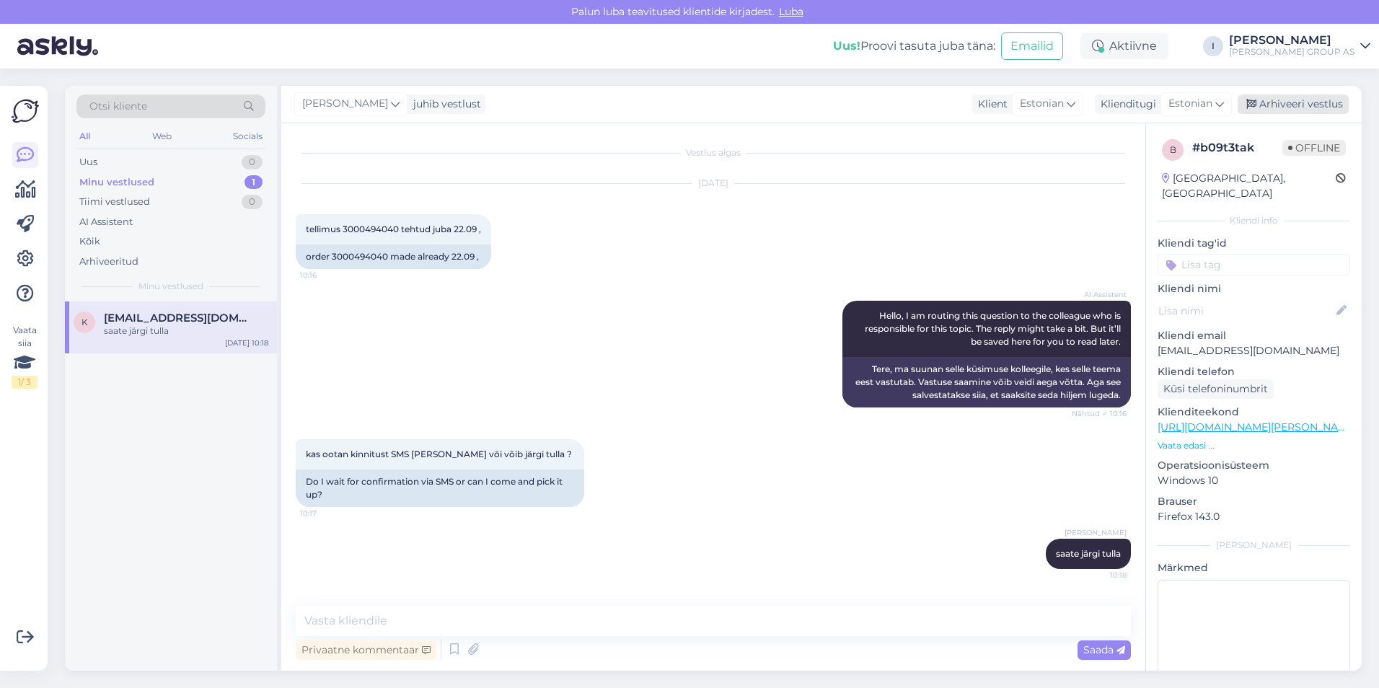
click at [1306, 98] on div "Arhiveeri vestlus" at bounding box center [1293, 103] width 111 height 19
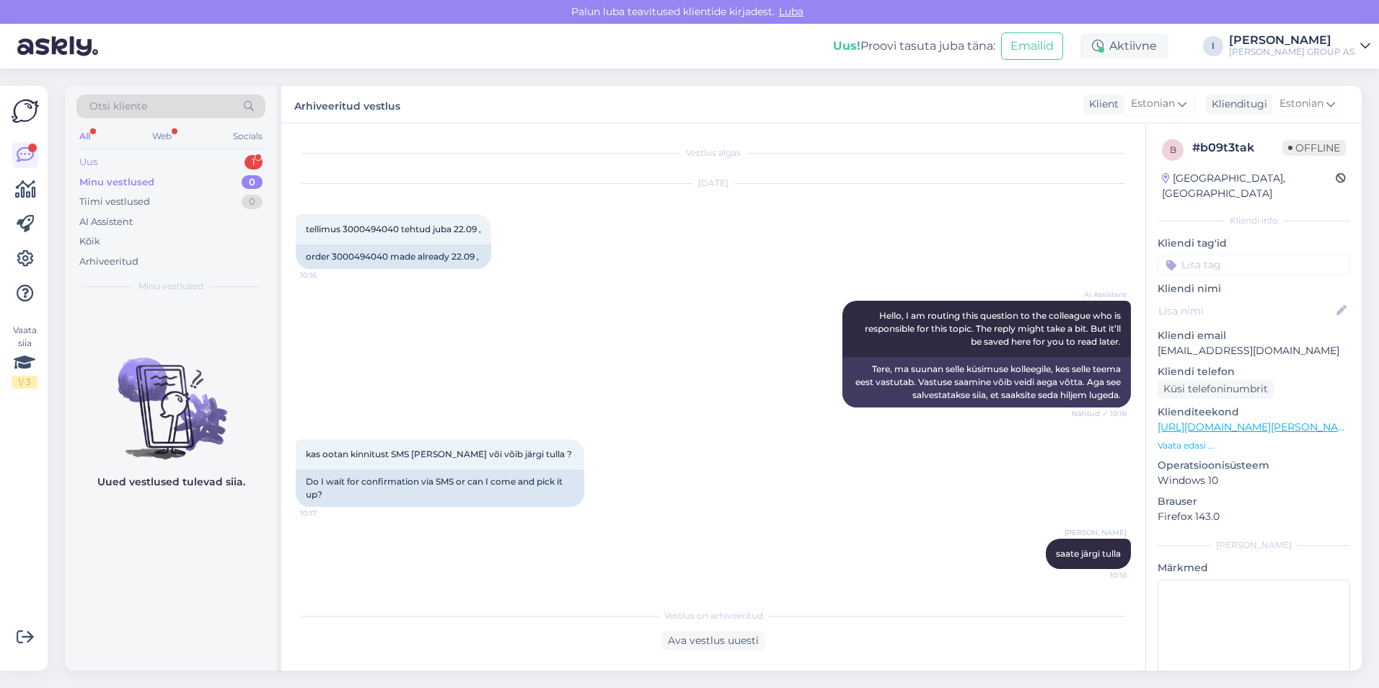
click at [151, 154] on div "Uus 1" at bounding box center [170, 162] width 189 height 20
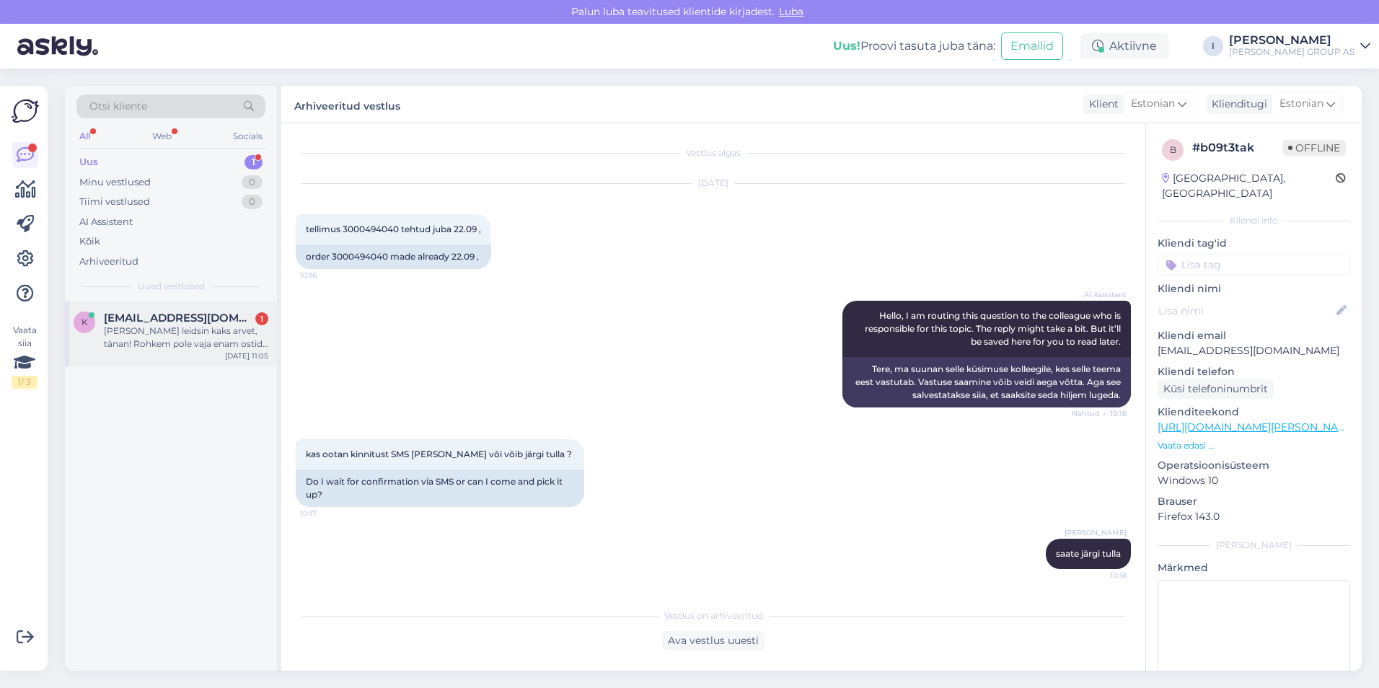
click at [187, 340] on div "[PERSON_NAME] leidsin kaks arvet, tänan! Rohkem pole vaja enam ostida ja vastat…" at bounding box center [186, 338] width 164 height 26
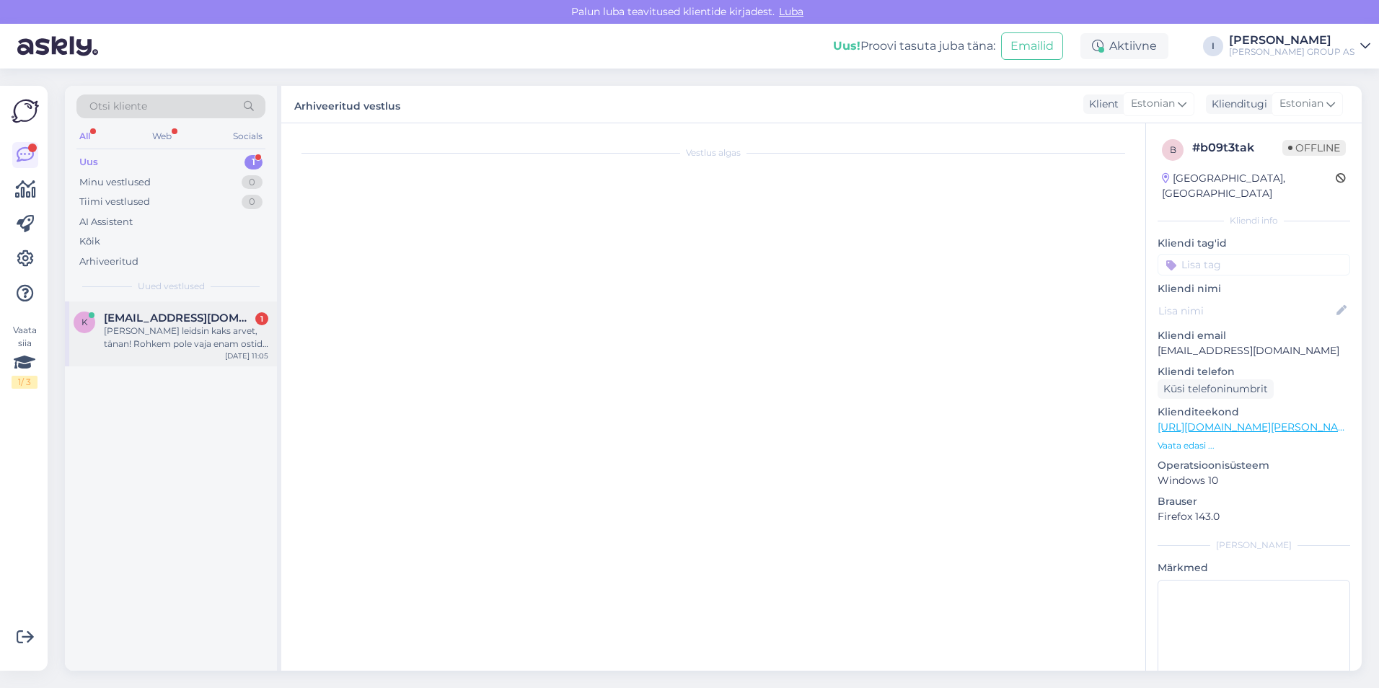
scroll to position [968, 0]
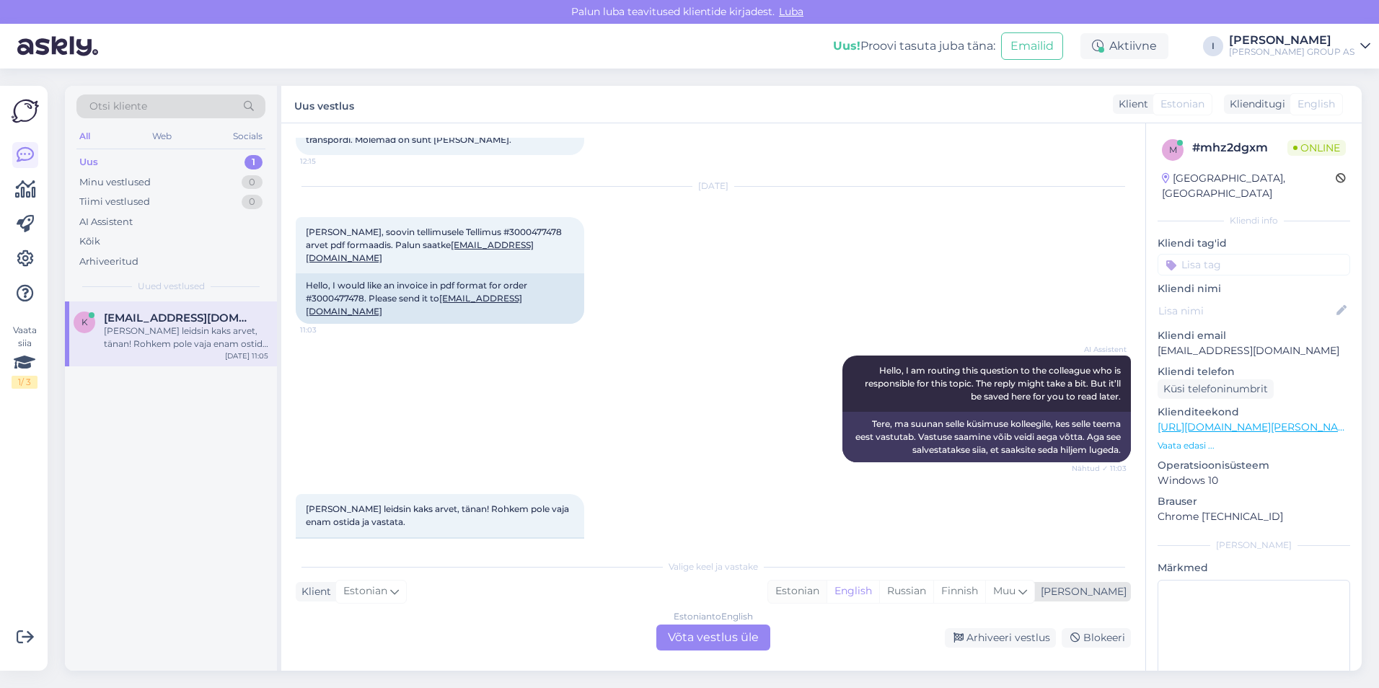
click at [827, 584] on div "Estonian" at bounding box center [797, 592] width 58 height 22
click at [742, 625] on div "Estonian to Estonian Võta vestlus üle" at bounding box center [713, 638] width 114 height 26
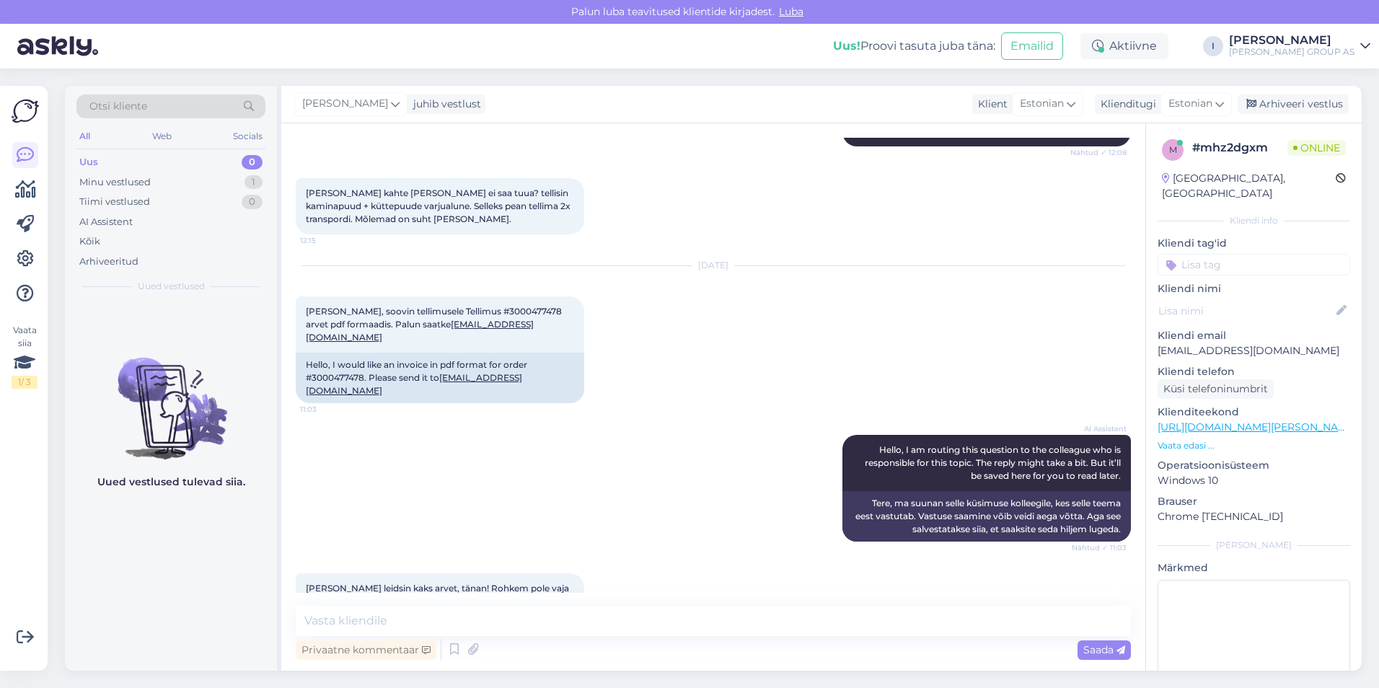
scroll to position [914, 0]
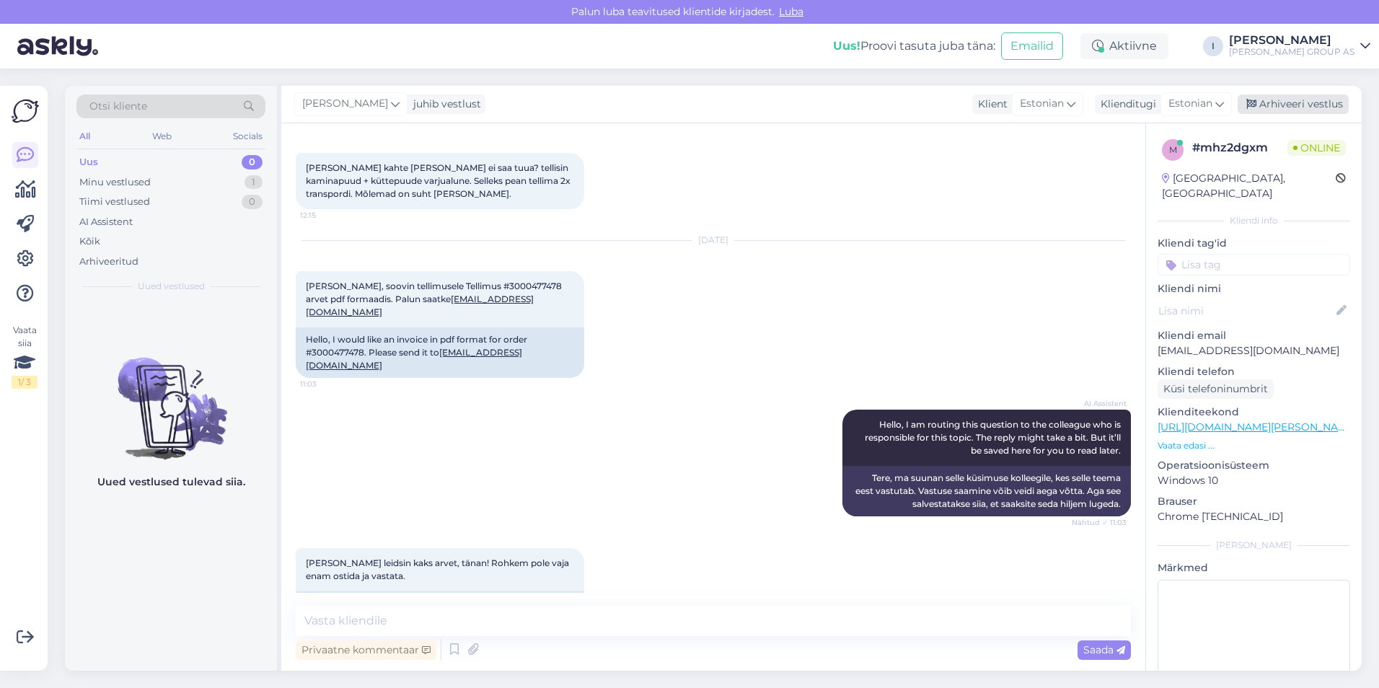
click at [1308, 101] on div "Arhiveeri vestlus" at bounding box center [1293, 103] width 111 height 19
